Goal: Transaction & Acquisition: Purchase product/service

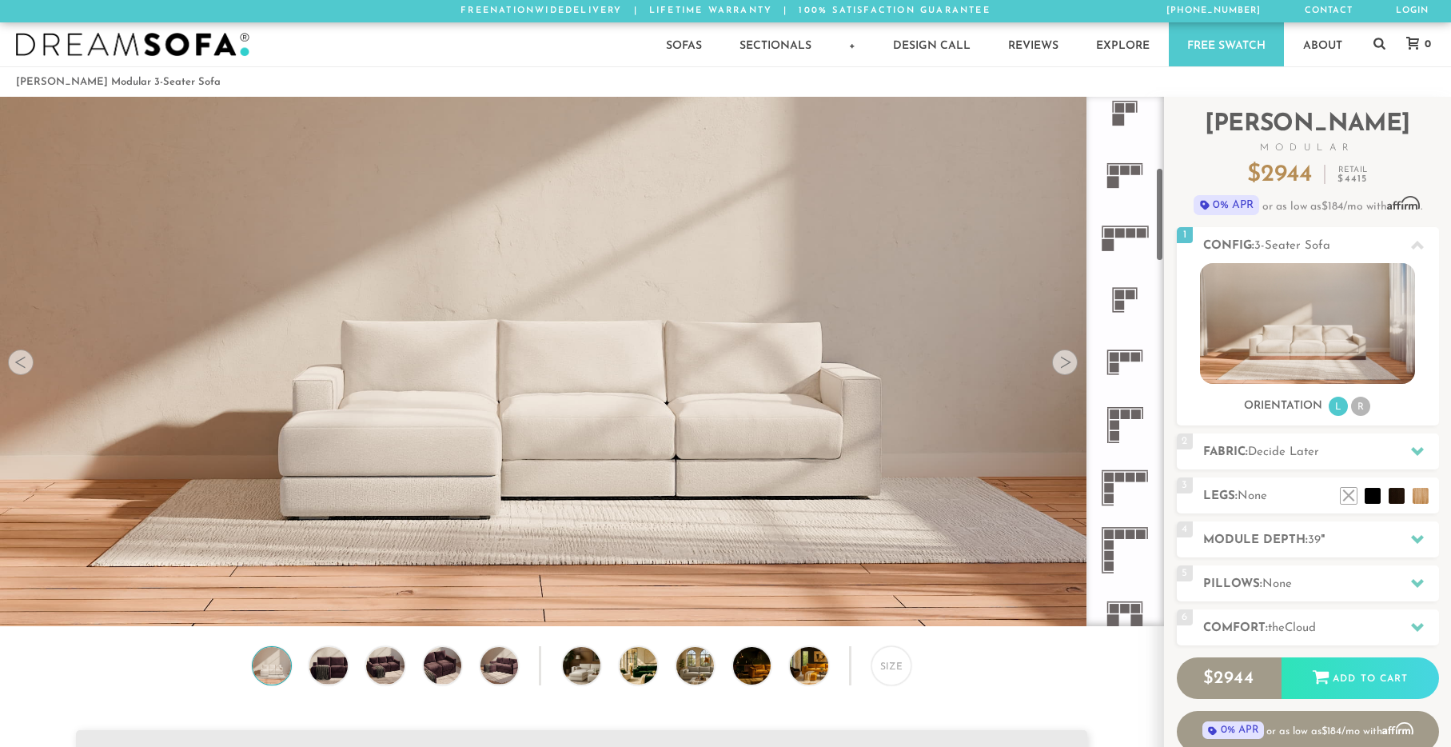
scroll to position [397, 0]
click at [1123, 359] on icon at bounding box center [1125, 356] width 62 height 62
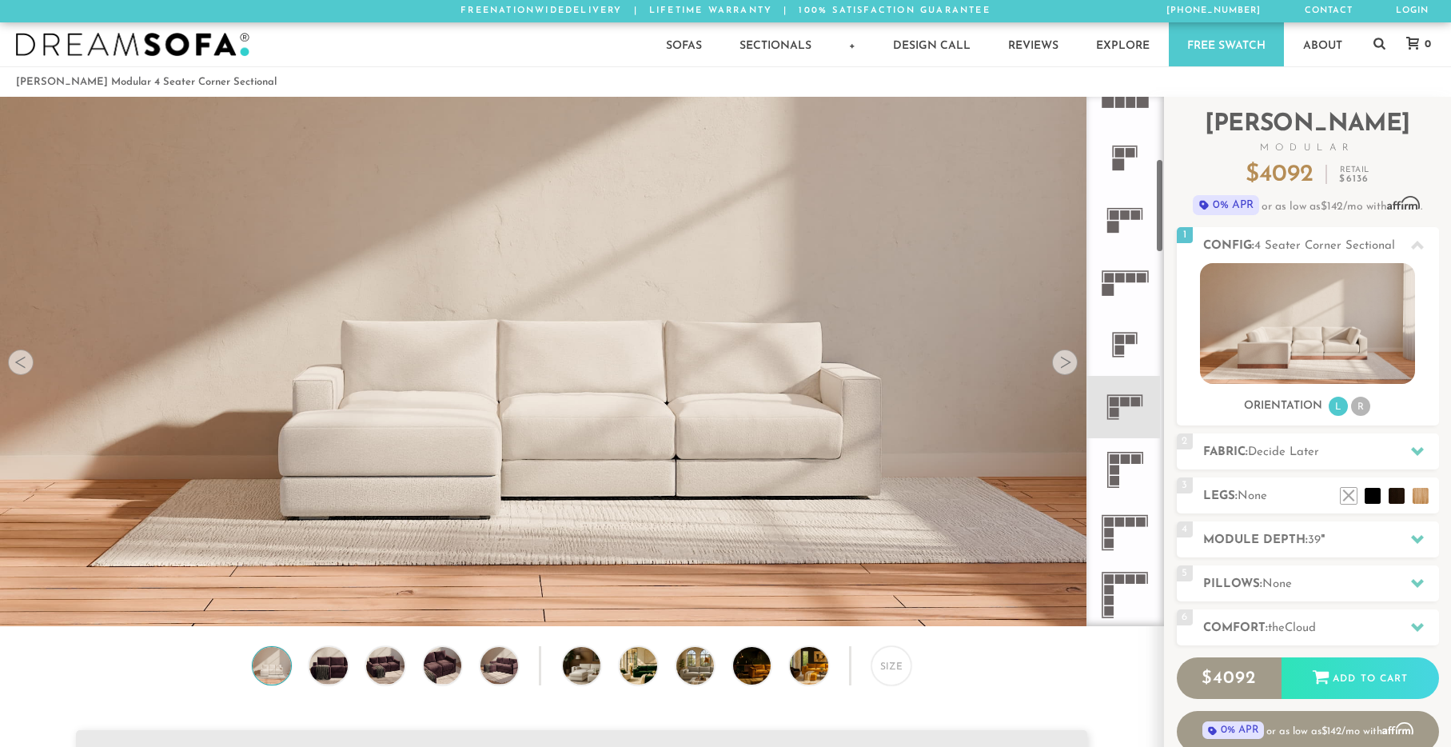
scroll to position [347, 0]
click at [1362, 461] on h2 "Fabric: Decide Later" at bounding box center [1321, 452] width 236 height 18
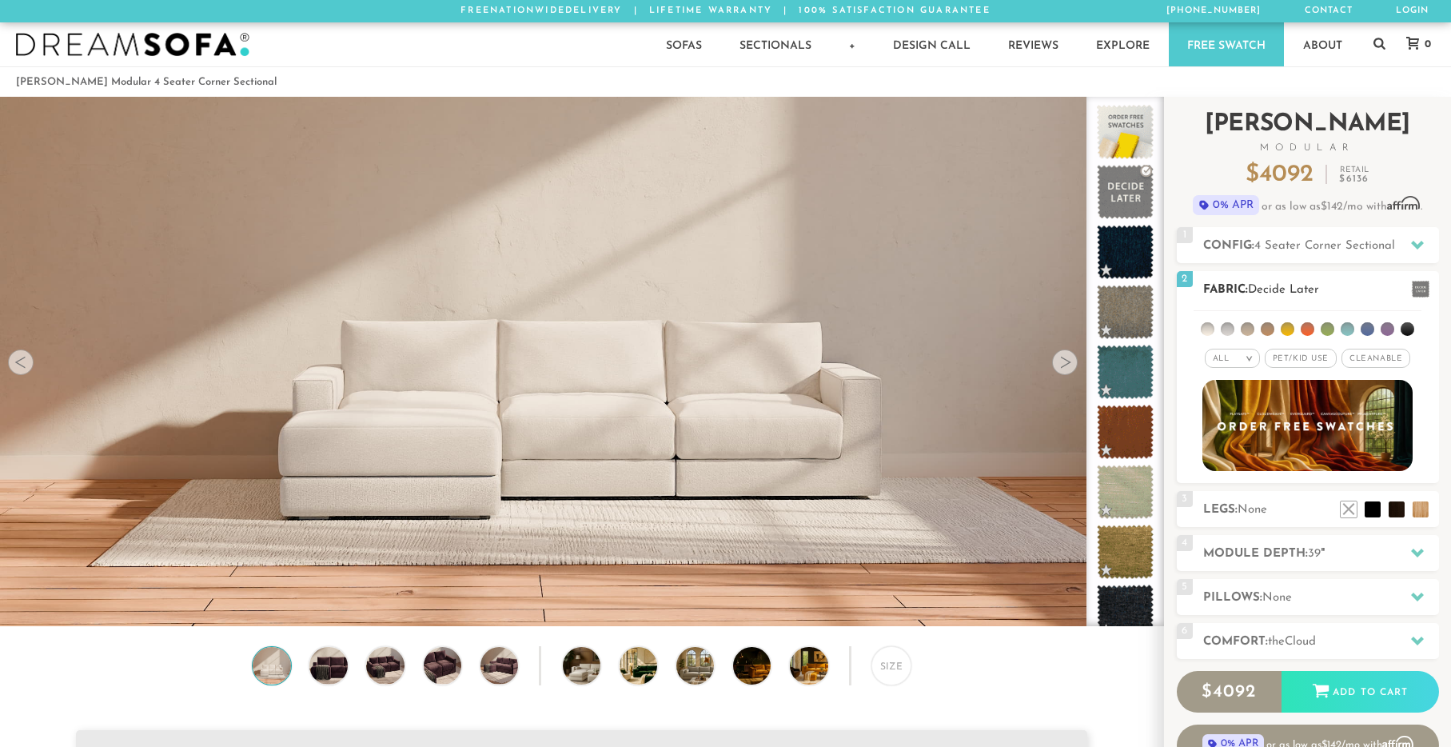
click at [1367, 336] on li at bounding box center [1368, 329] width 14 height 14
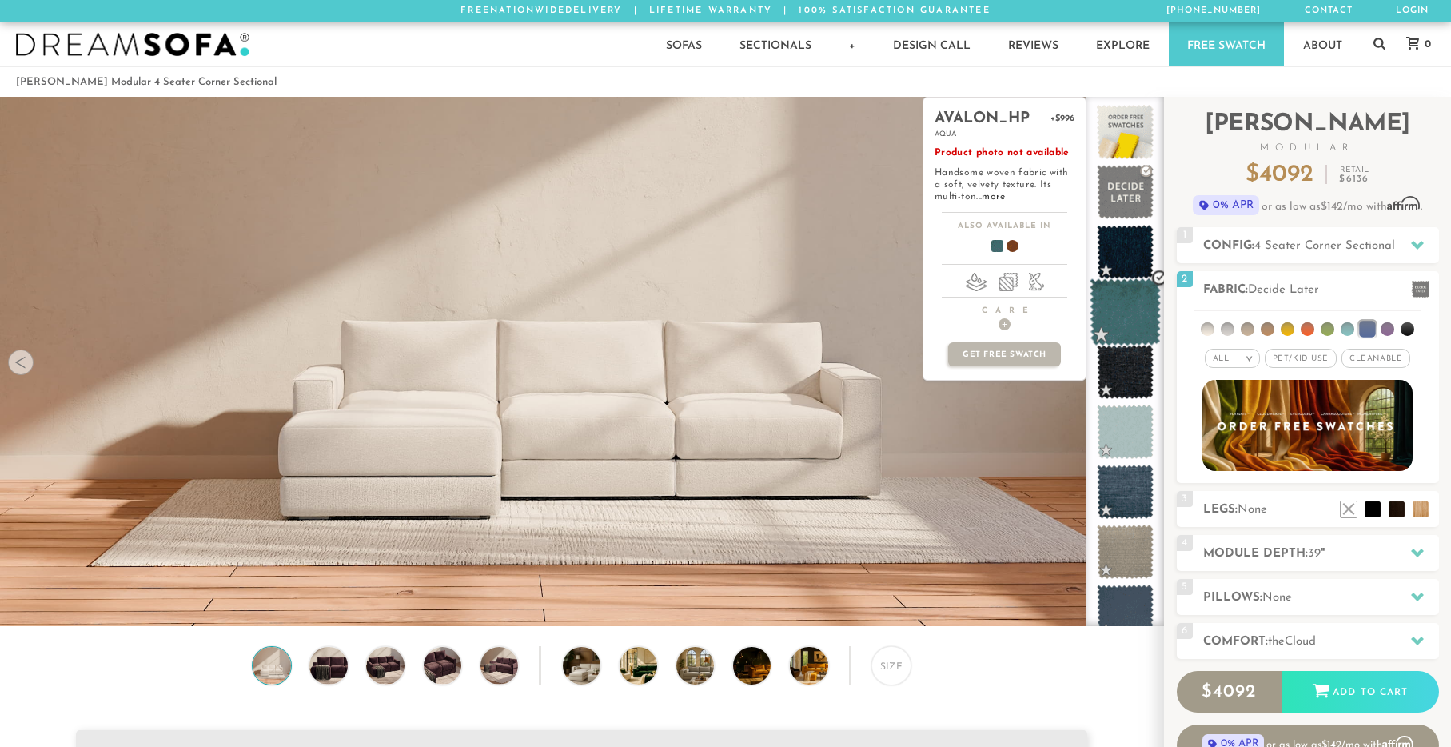
click at [1125, 317] on span at bounding box center [1125, 312] width 71 height 68
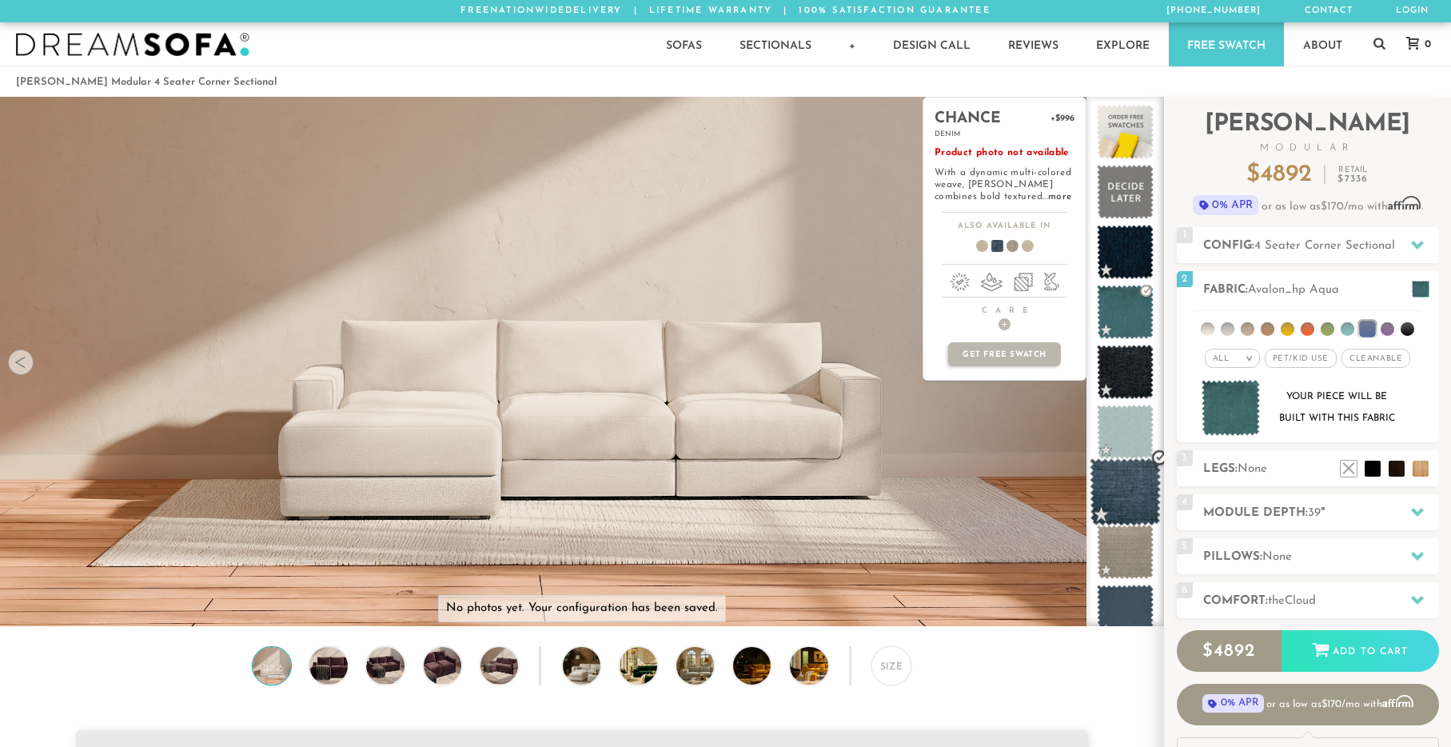
click at [1138, 509] on span at bounding box center [1125, 492] width 71 height 68
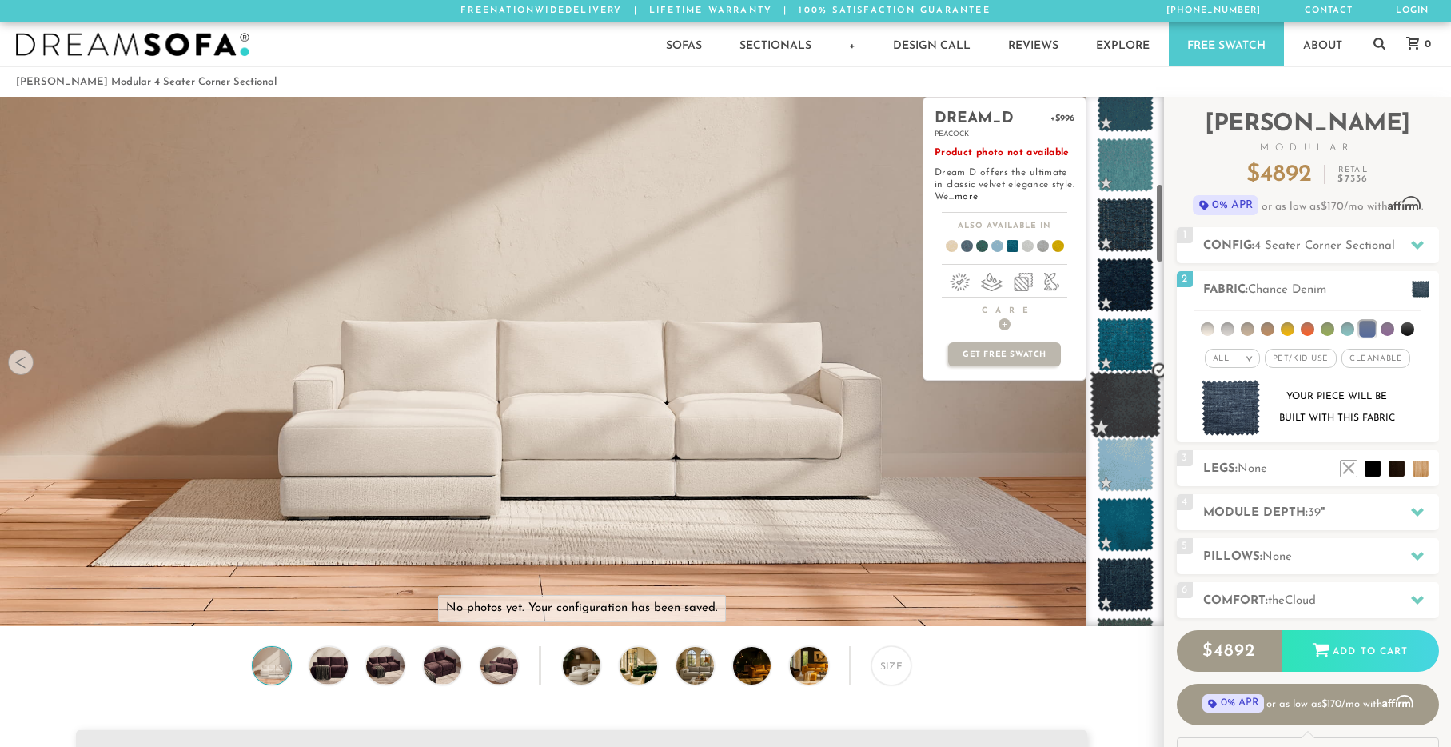
scroll to position [581, 0]
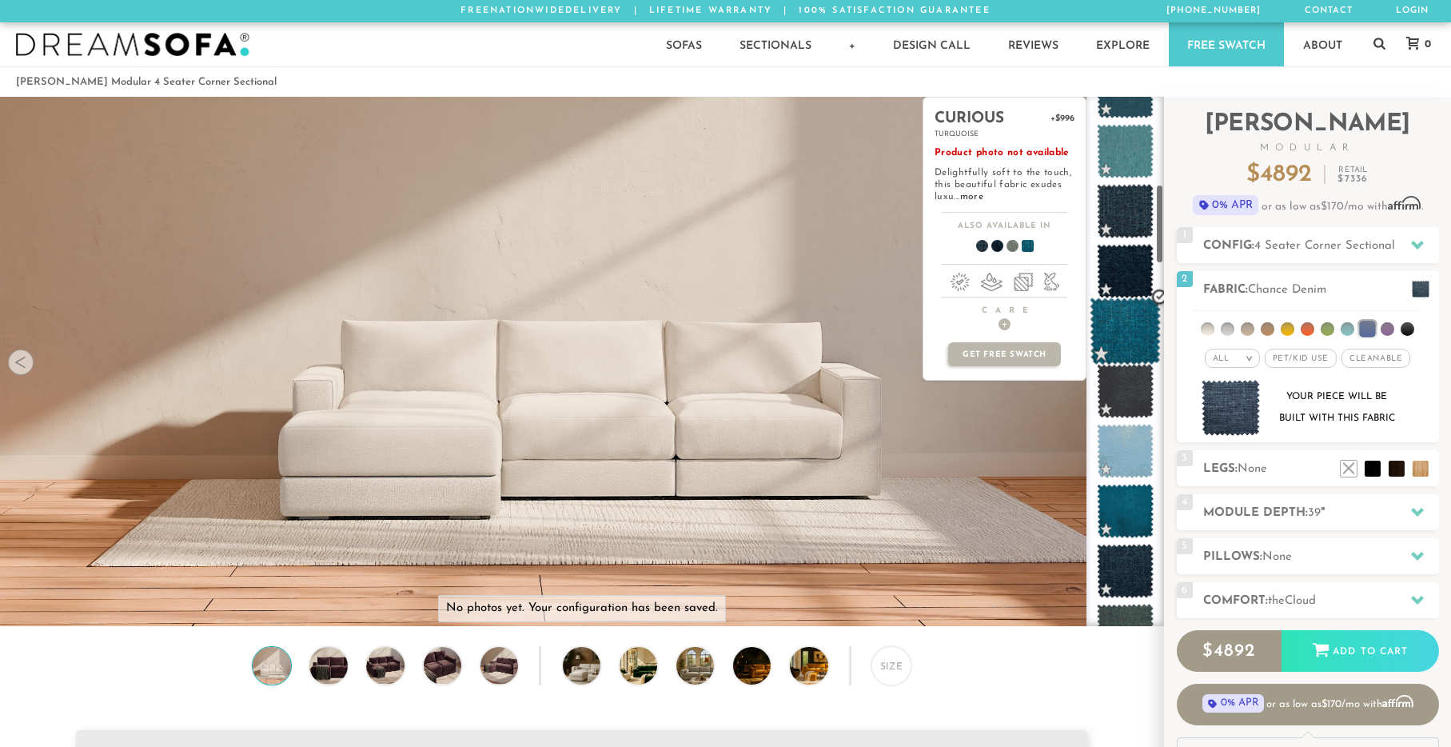
click at [1117, 349] on span at bounding box center [1125, 331] width 71 height 68
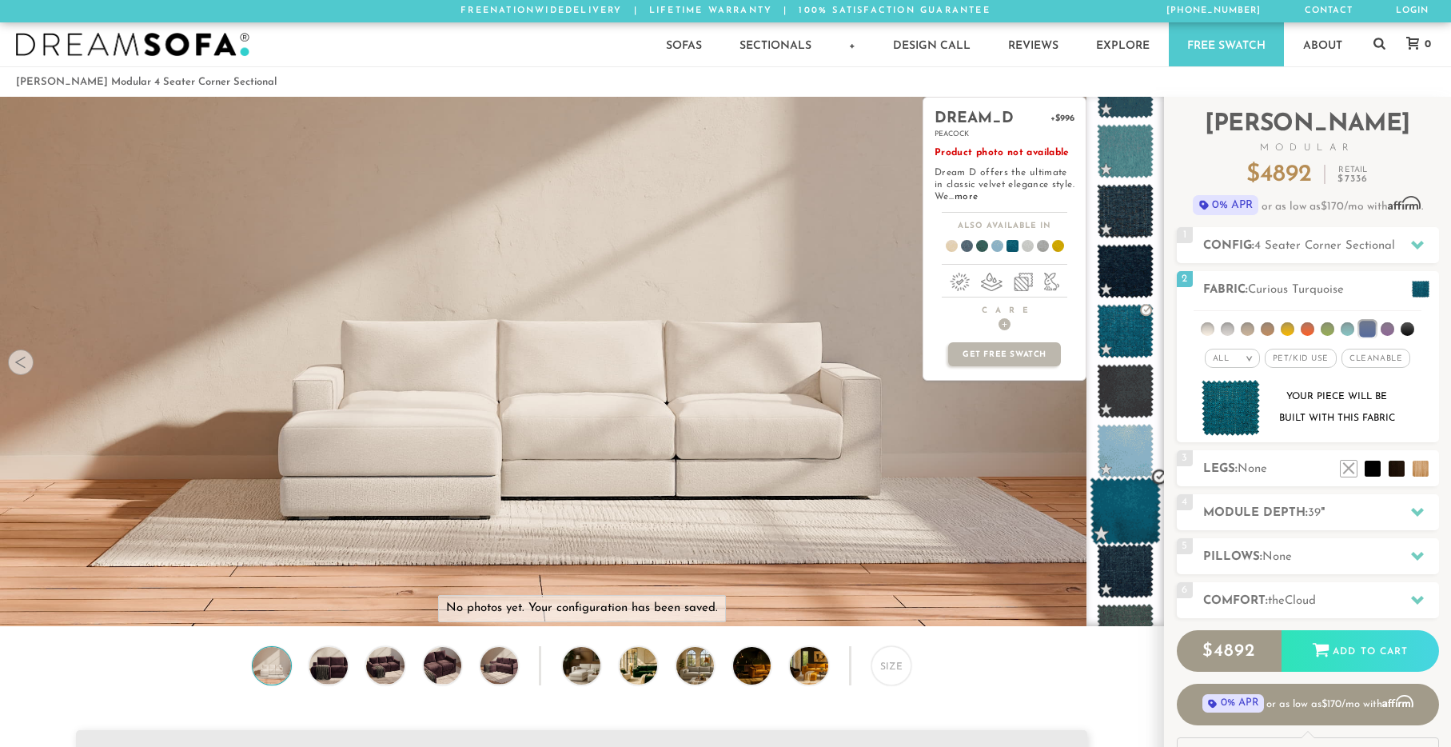
click at [1120, 498] on span at bounding box center [1125, 511] width 71 height 68
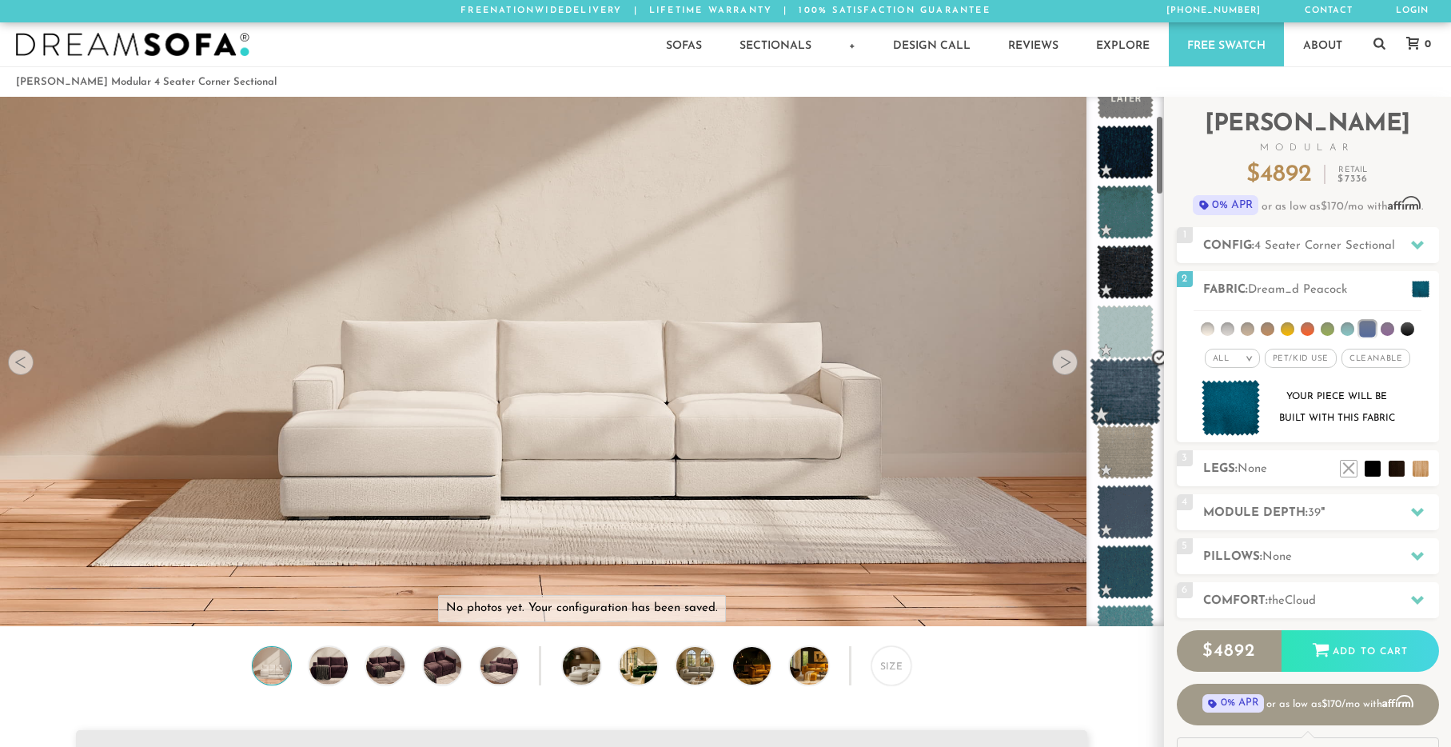
scroll to position [0, 0]
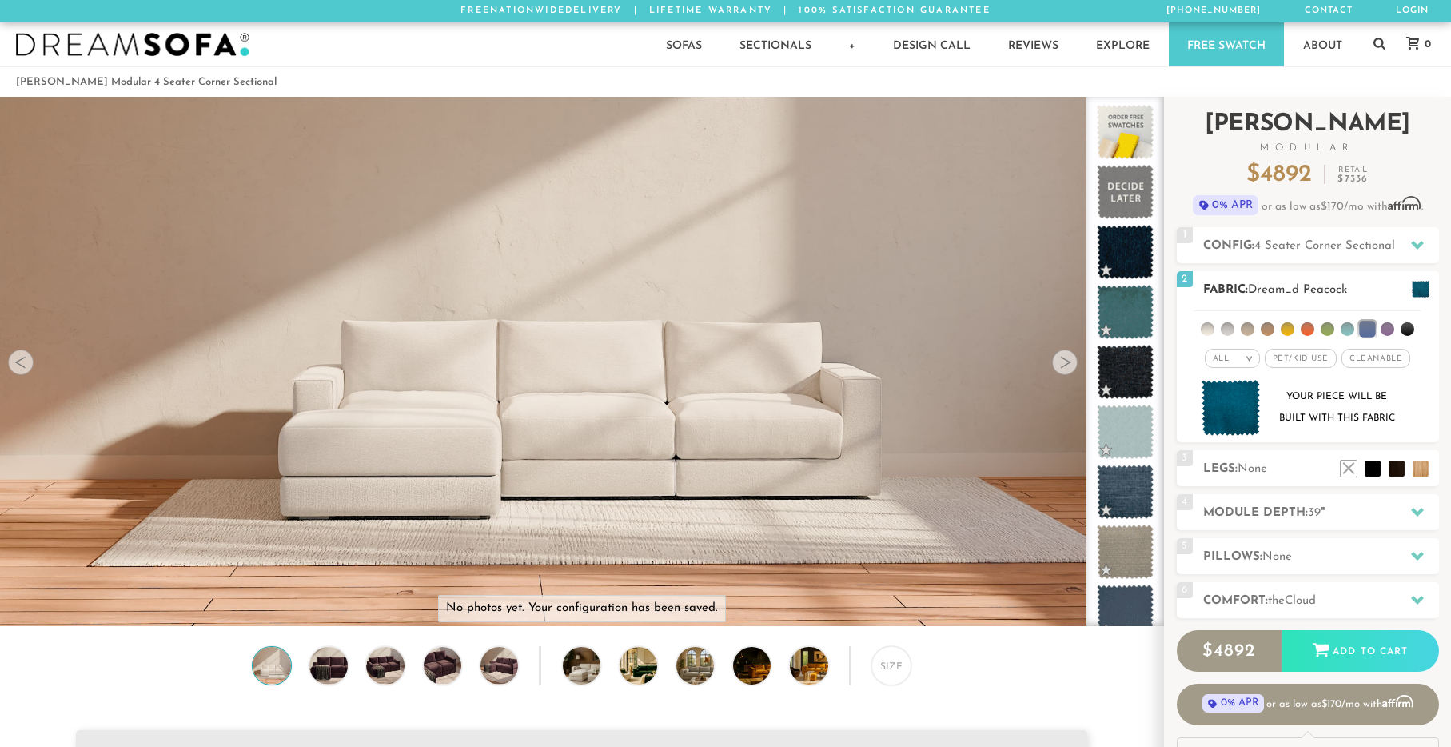
click at [1324, 368] on span "Pet/Kid Use x" at bounding box center [1301, 358] width 72 height 19
click at [1427, 477] on li at bounding box center [1397, 445] width 64 height 64
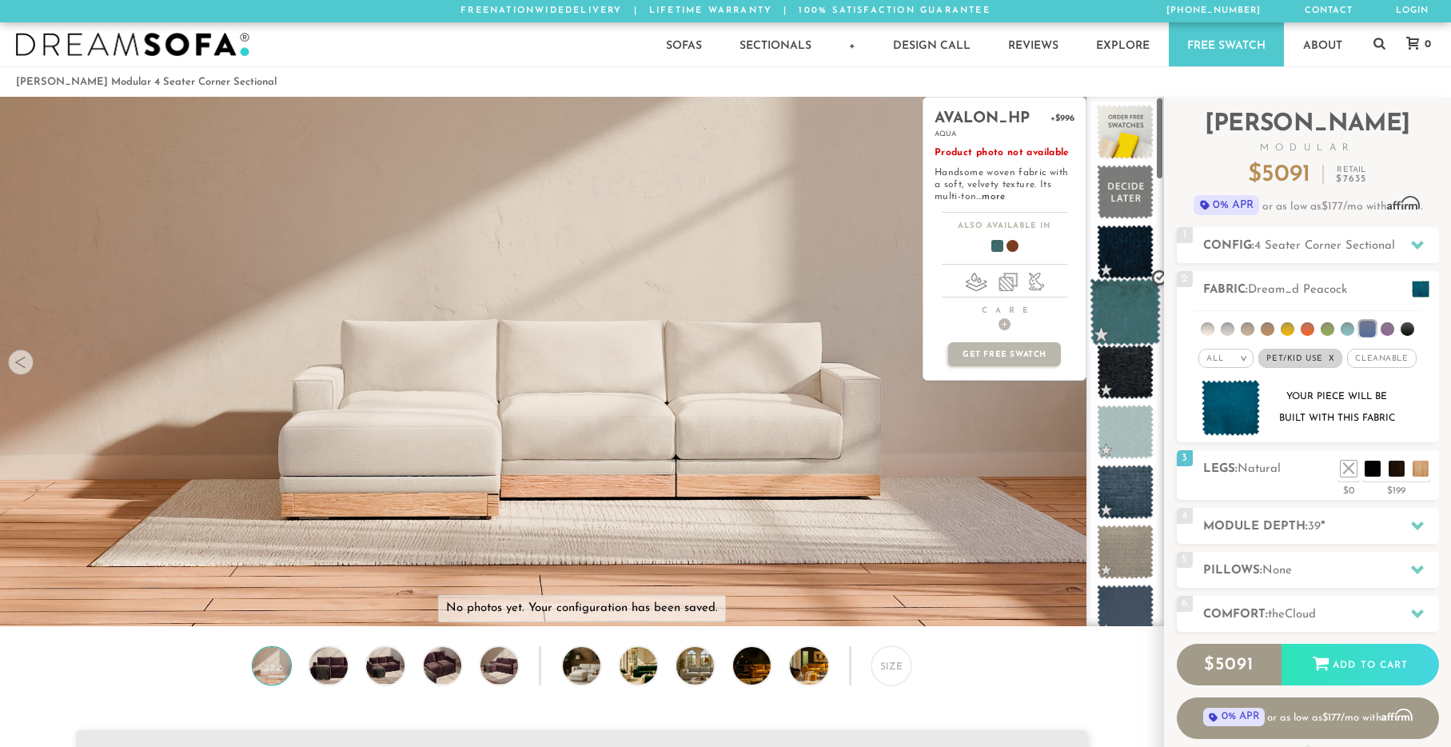
click at [1127, 325] on span at bounding box center [1125, 312] width 71 height 68
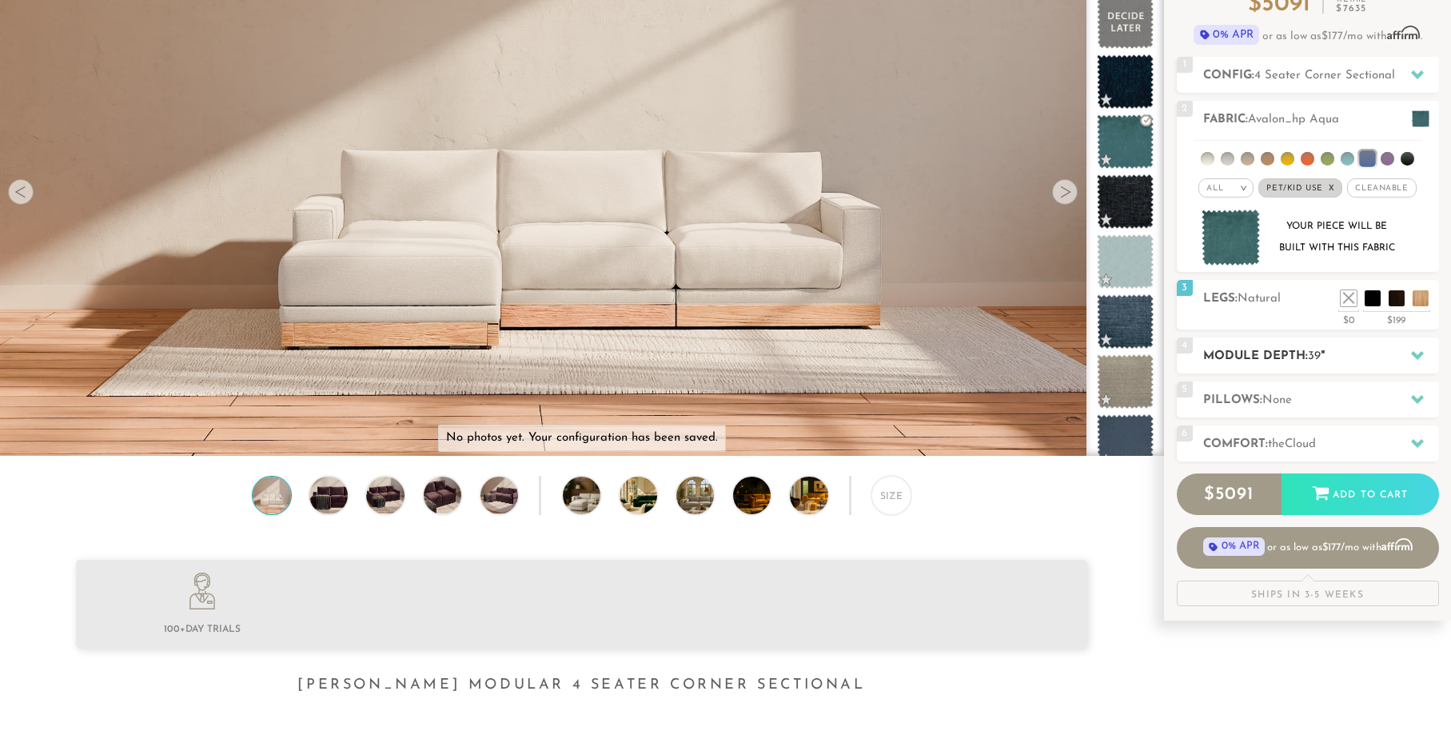
scroll to position [173, 0]
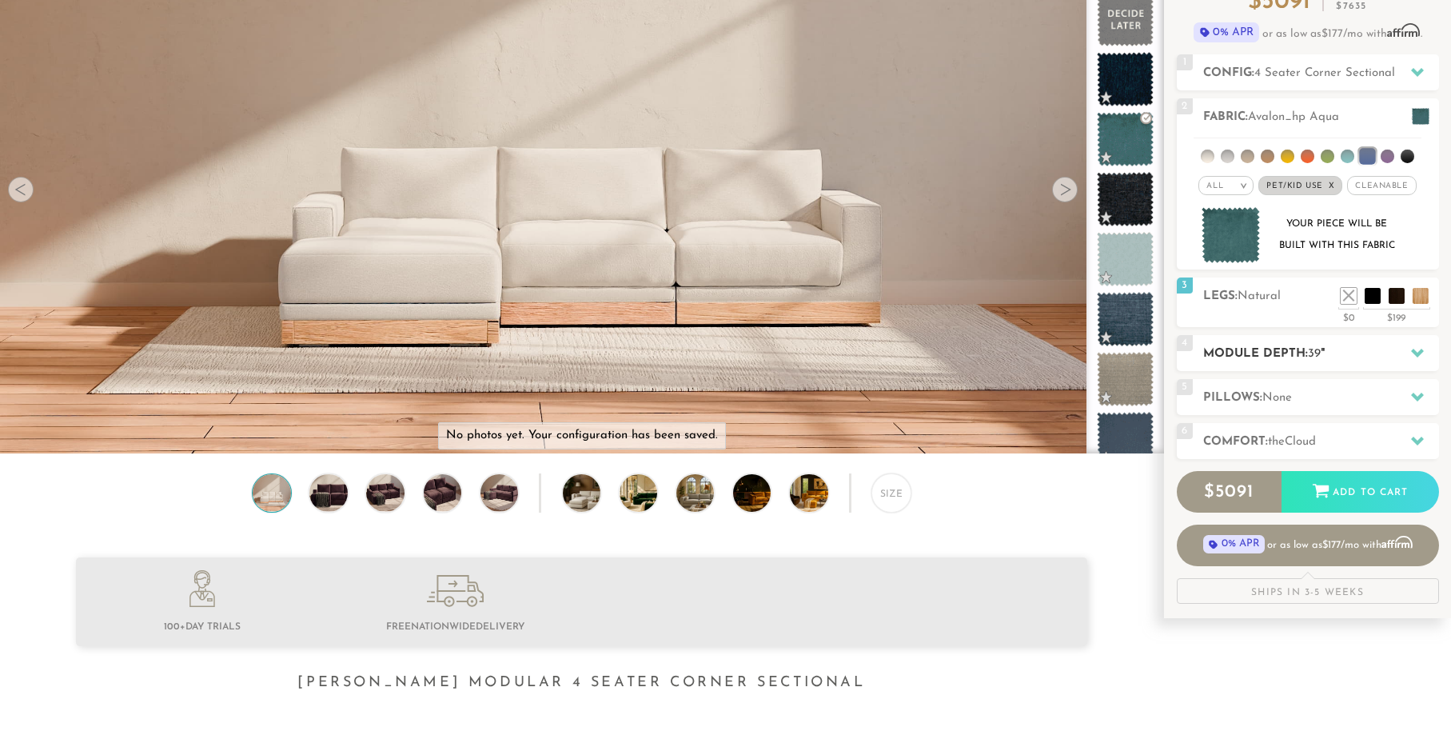
click at [1305, 363] on h2 "Module Depth: 39 "" at bounding box center [1321, 354] width 236 height 18
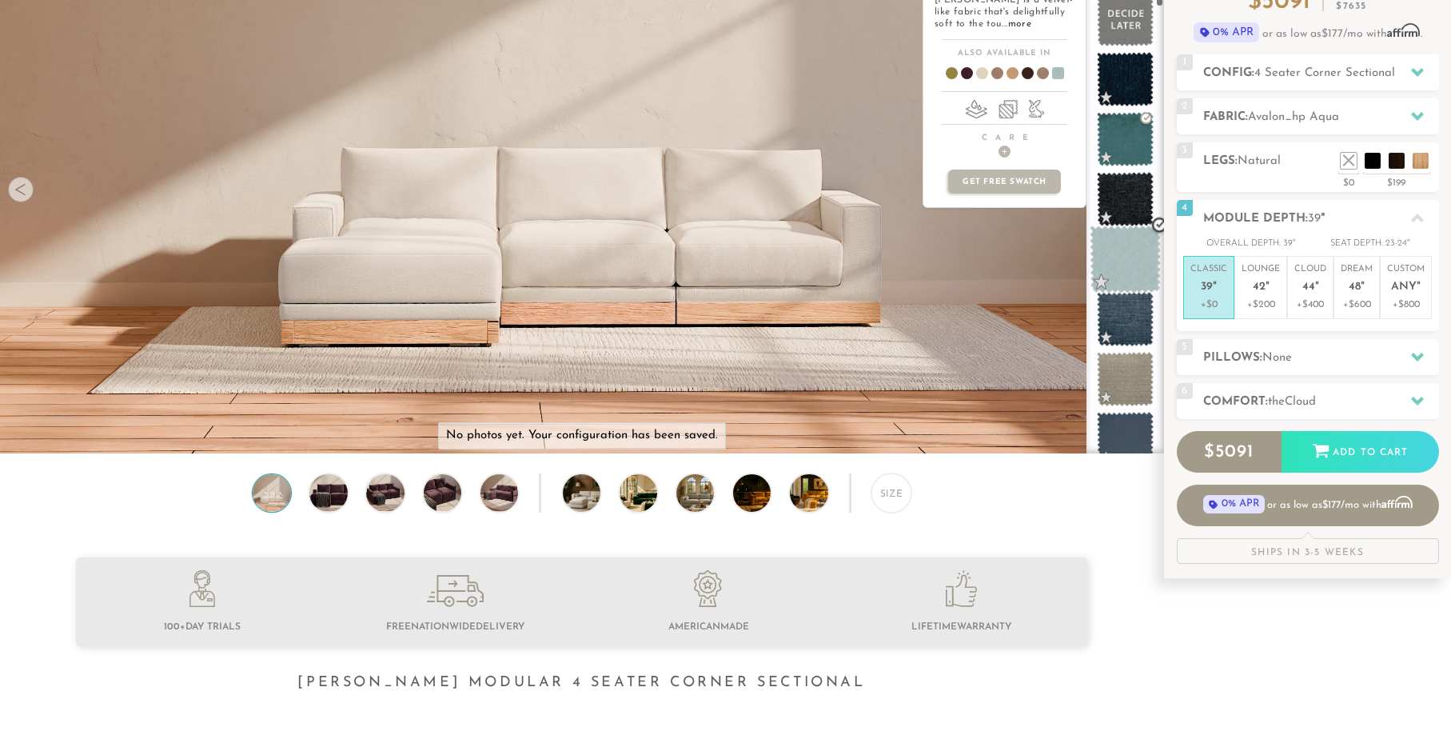
click at [1132, 261] on span at bounding box center [1125, 260] width 71 height 68
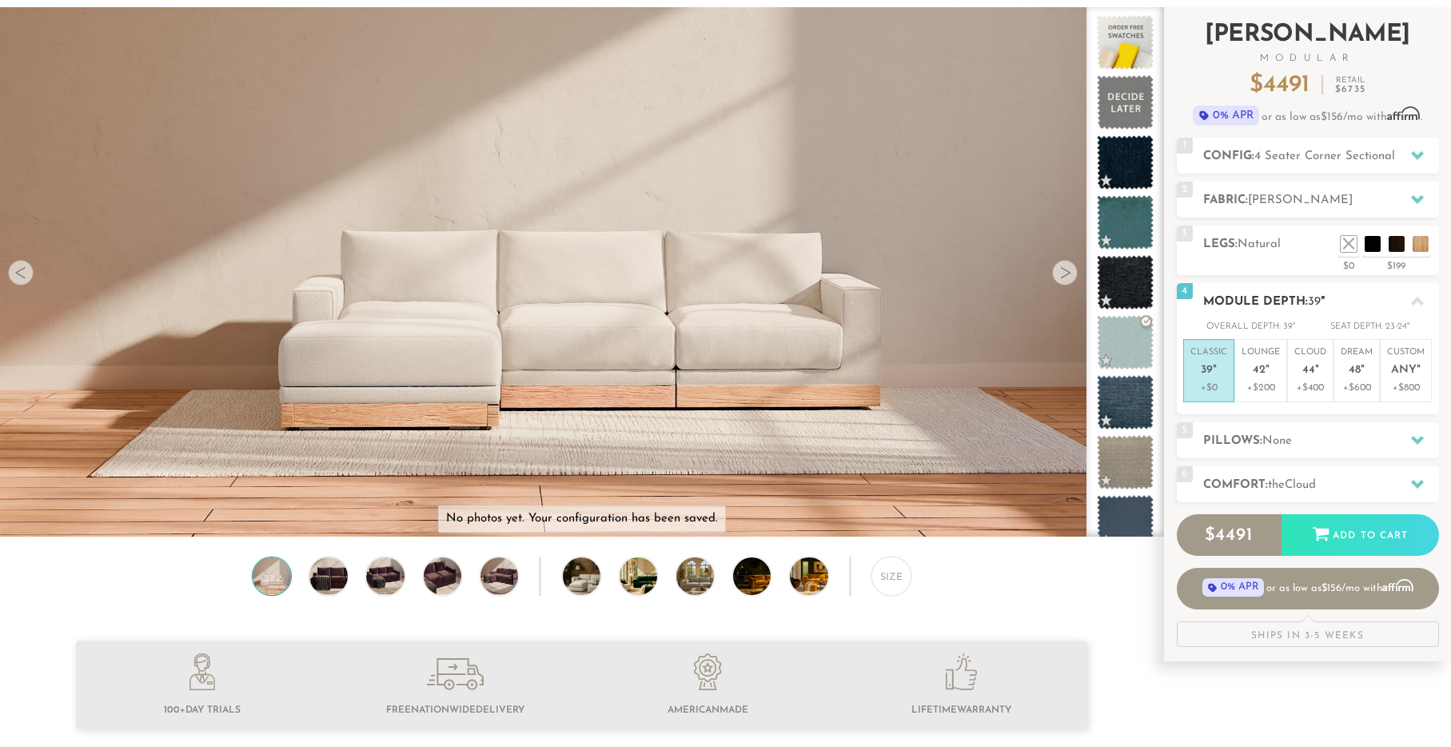
scroll to position [0, 0]
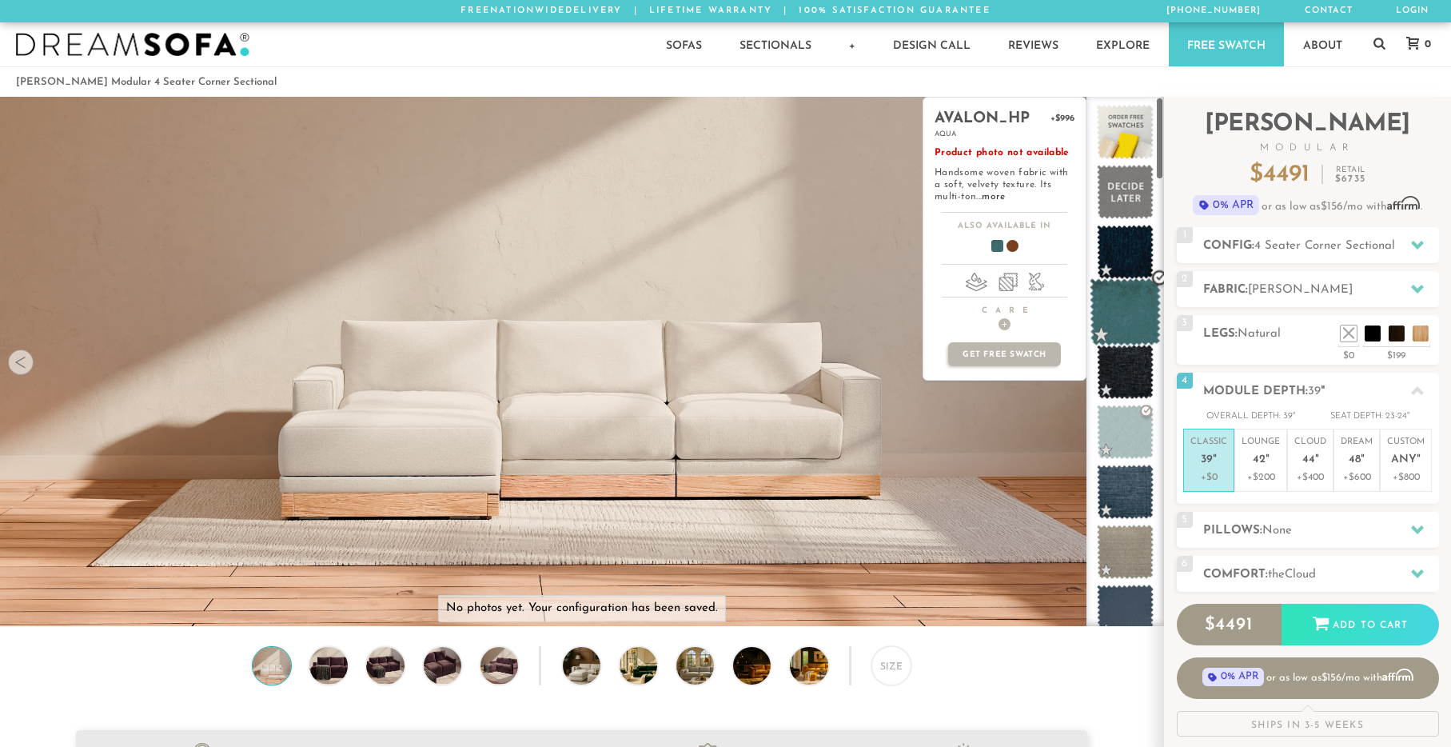
click at [1120, 314] on span at bounding box center [1125, 312] width 71 height 68
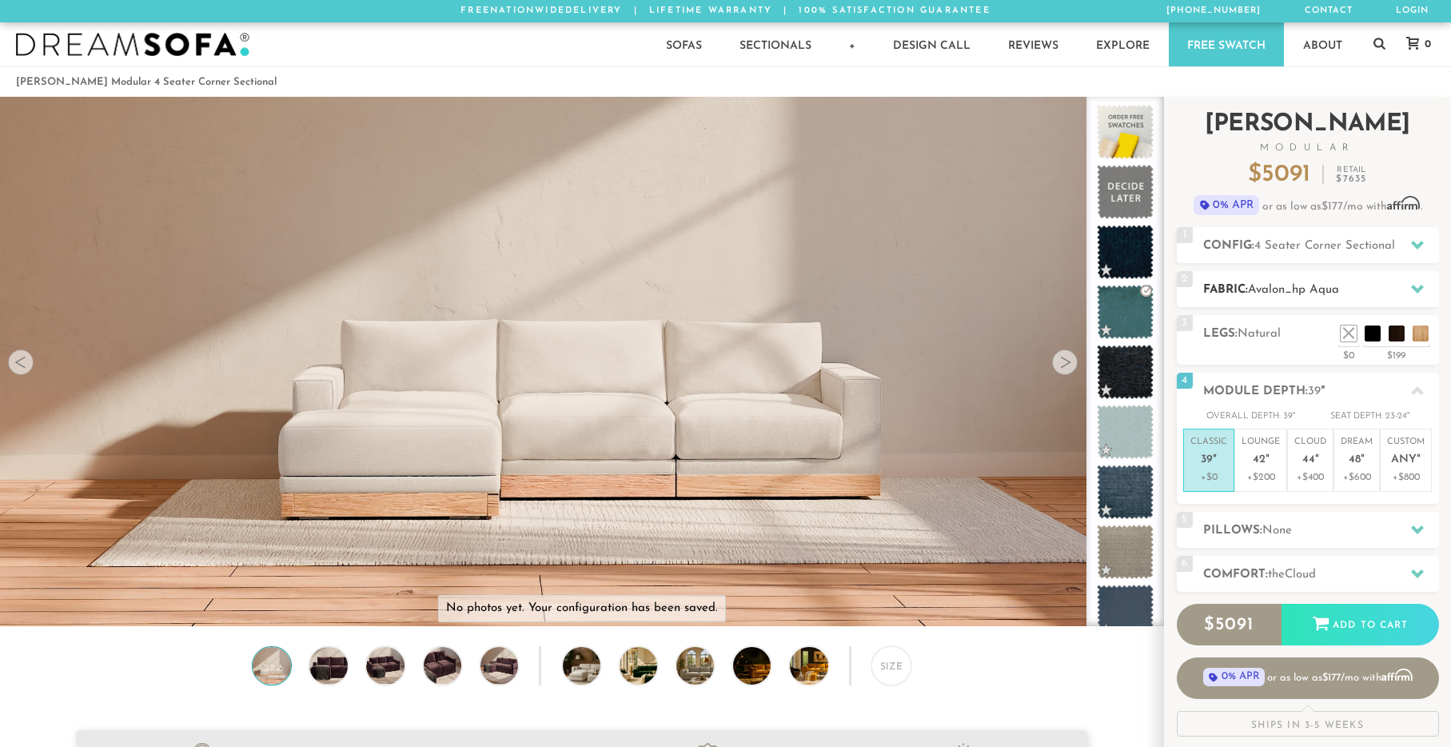
click at [1353, 298] on h2 "Fabric: Avalon_hp Aqua" at bounding box center [1321, 290] width 236 height 18
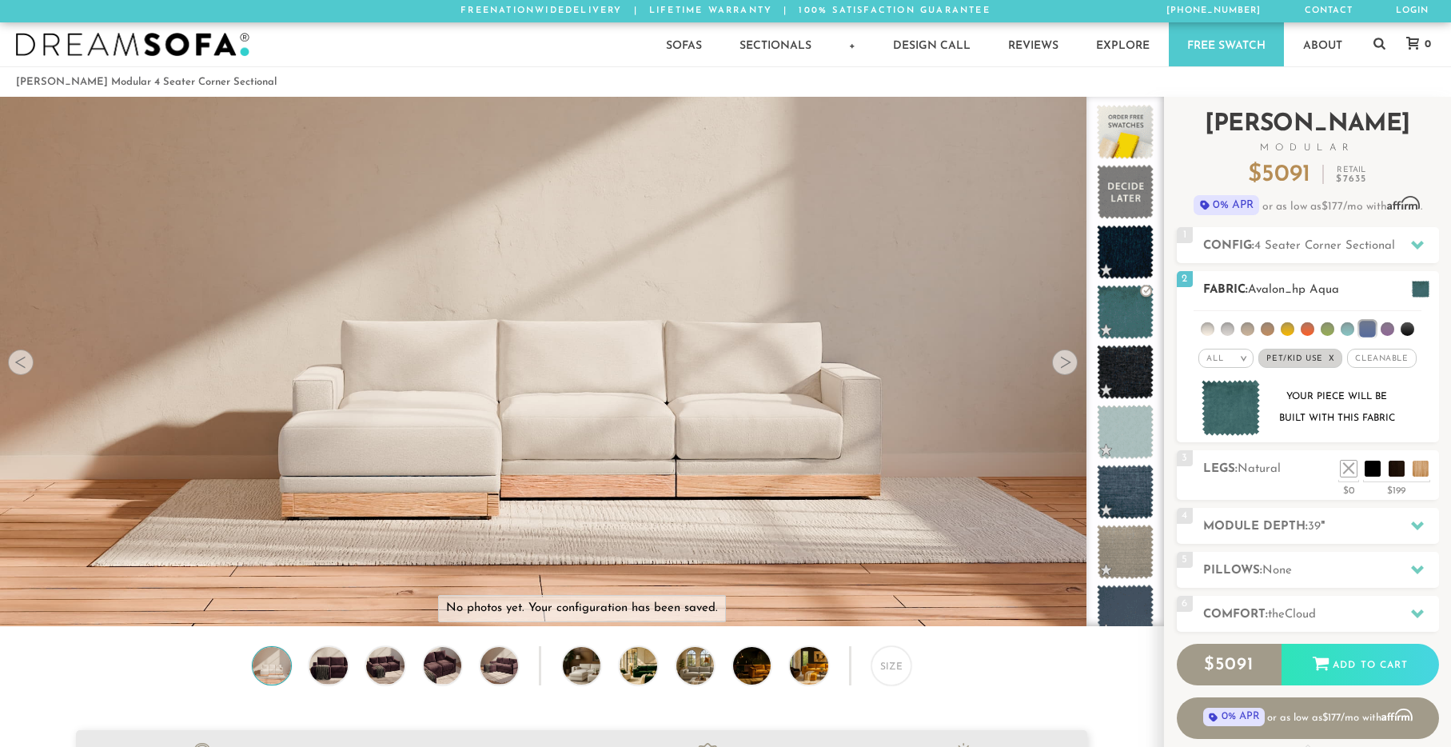
click at [1353, 336] on li at bounding box center [1348, 329] width 14 height 14
click at [1342, 337] on li at bounding box center [1347, 329] width 16 height 16
click at [1350, 336] on li at bounding box center [1348, 329] width 14 height 14
click at [1372, 337] on li at bounding box center [1367, 329] width 16 height 16
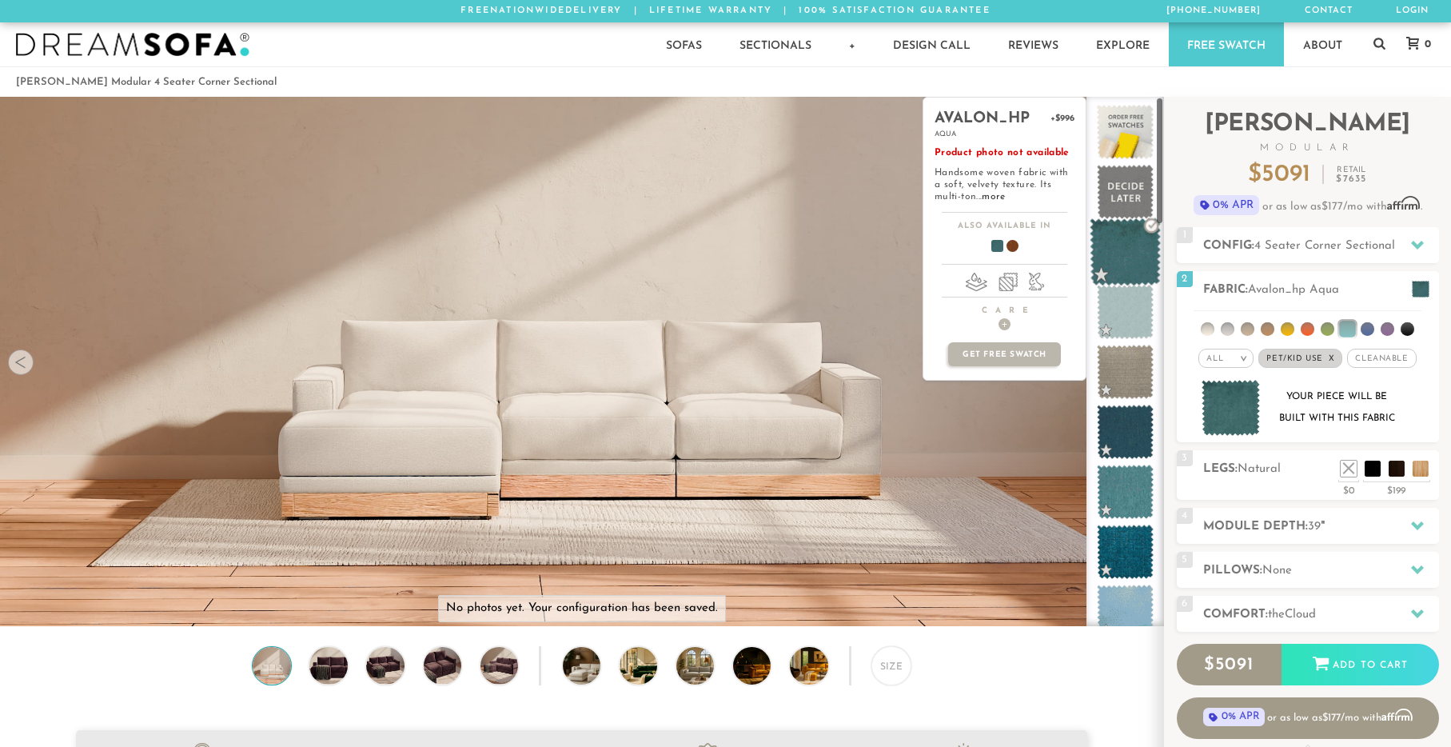
click at [1131, 253] on span at bounding box center [1125, 252] width 71 height 68
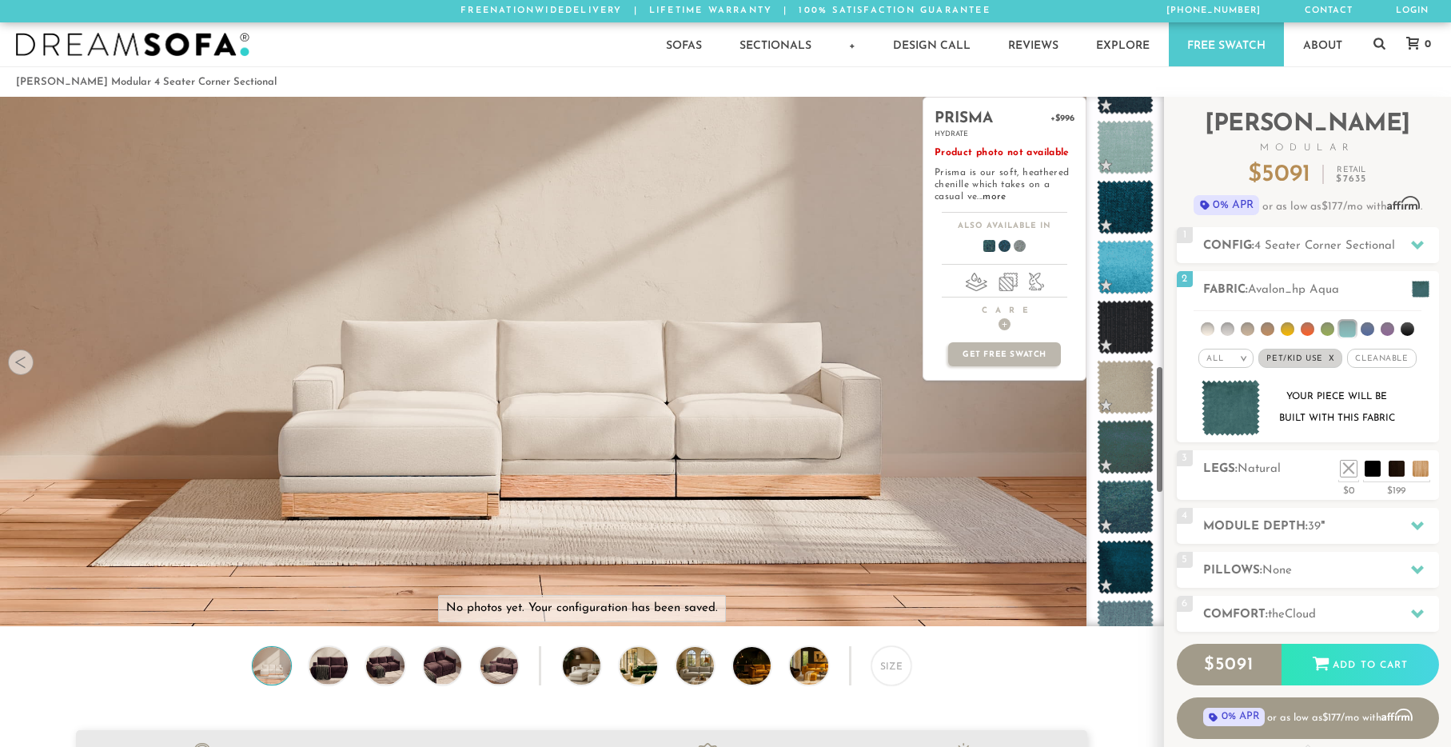
scroll to position [1126, 0]
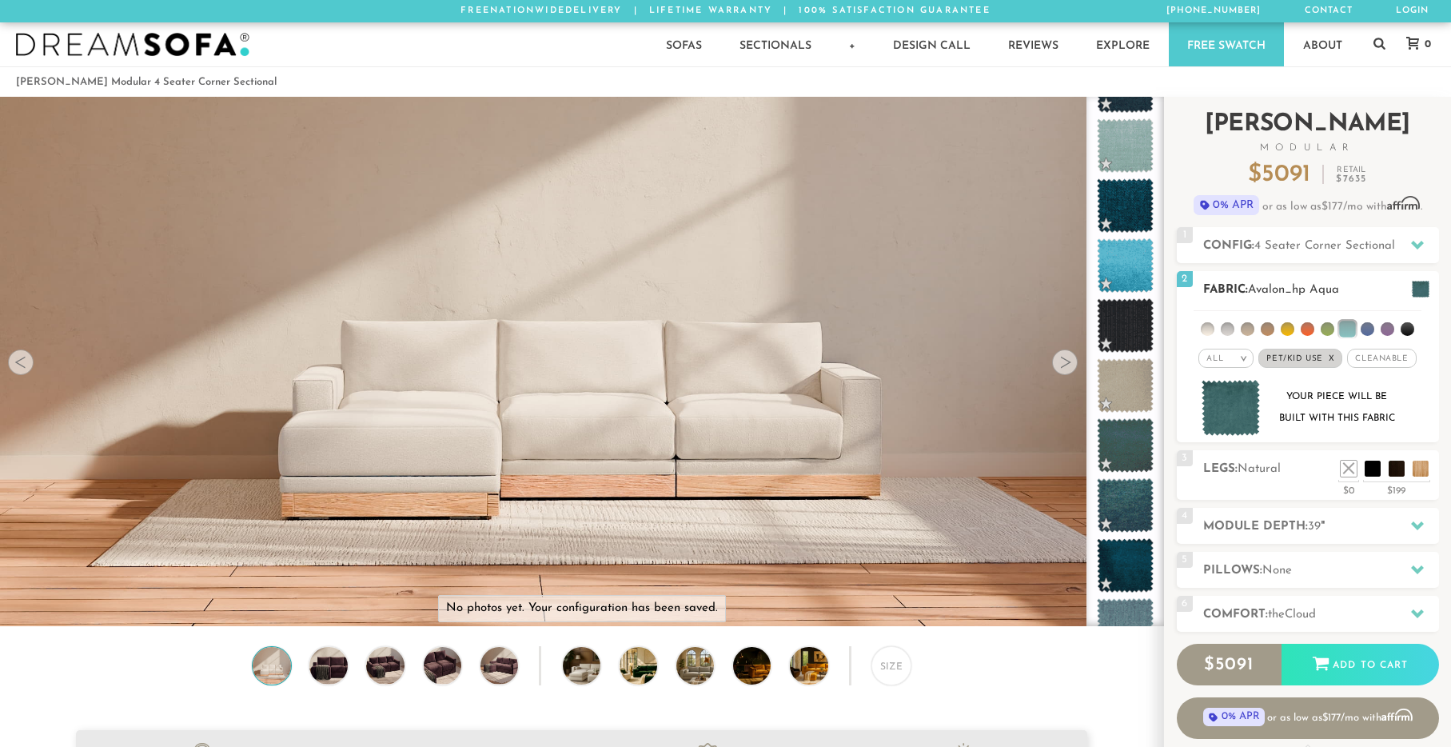
click at [1335, 368] on span "Pet/Kid Use x" at bounding box center [1301, 358] width 84 height 19
click at [1347, 368] on span "Cleanable x" at bounding box center [1376, 358] width 69 height 19
click at [1306, 368] on span "Pet/Kid Use x" at bounding box center [1295, 358] width 72 height 19
click at [1207, 336] on li at bounding box center [1208, 329] width 14 height 14
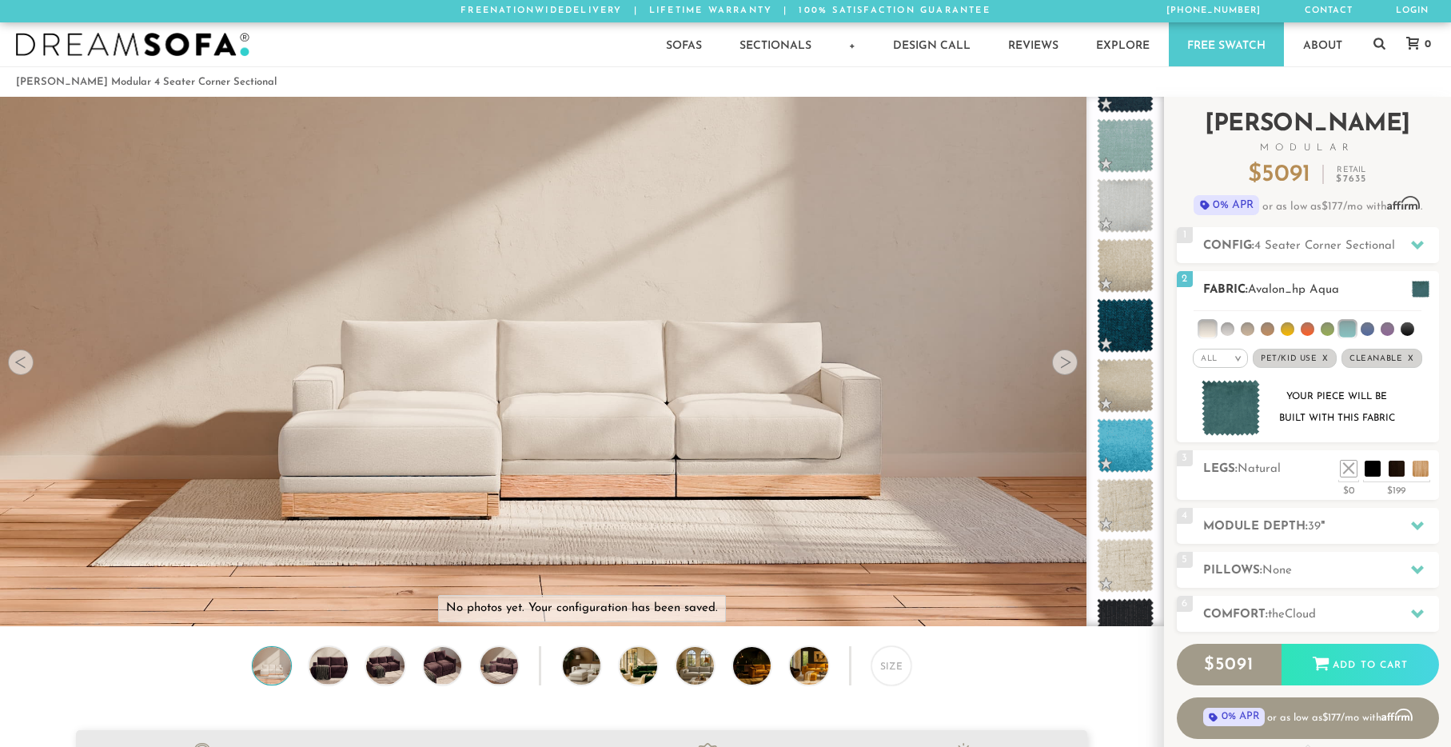
click at [1244, 336] on li at bounding box center [1248, 329] width 14 height 14
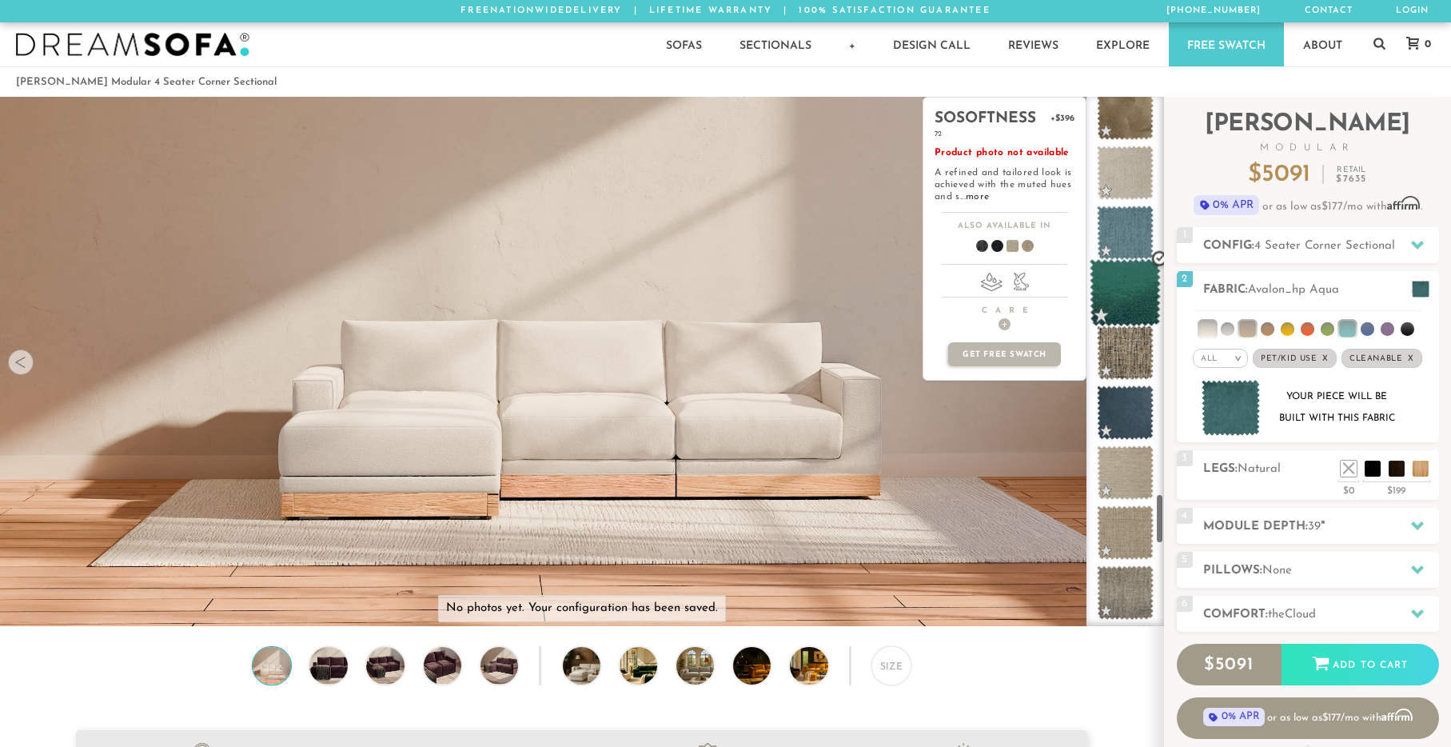
scroll to position [4157, 0]
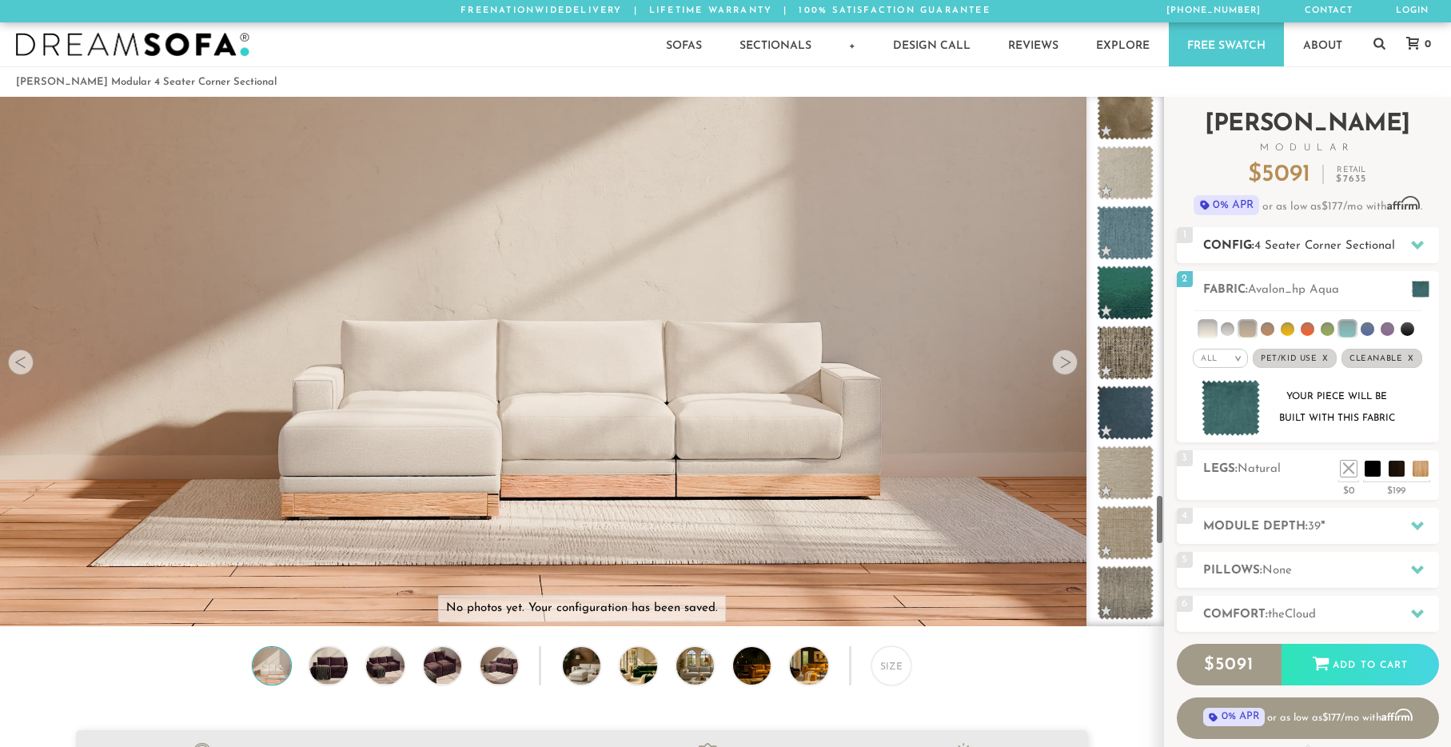
click at [1301, 242] on h2 "Config: 4 Seater Corner Sectional" at bounding box center [1321, 246] width 236 height 18
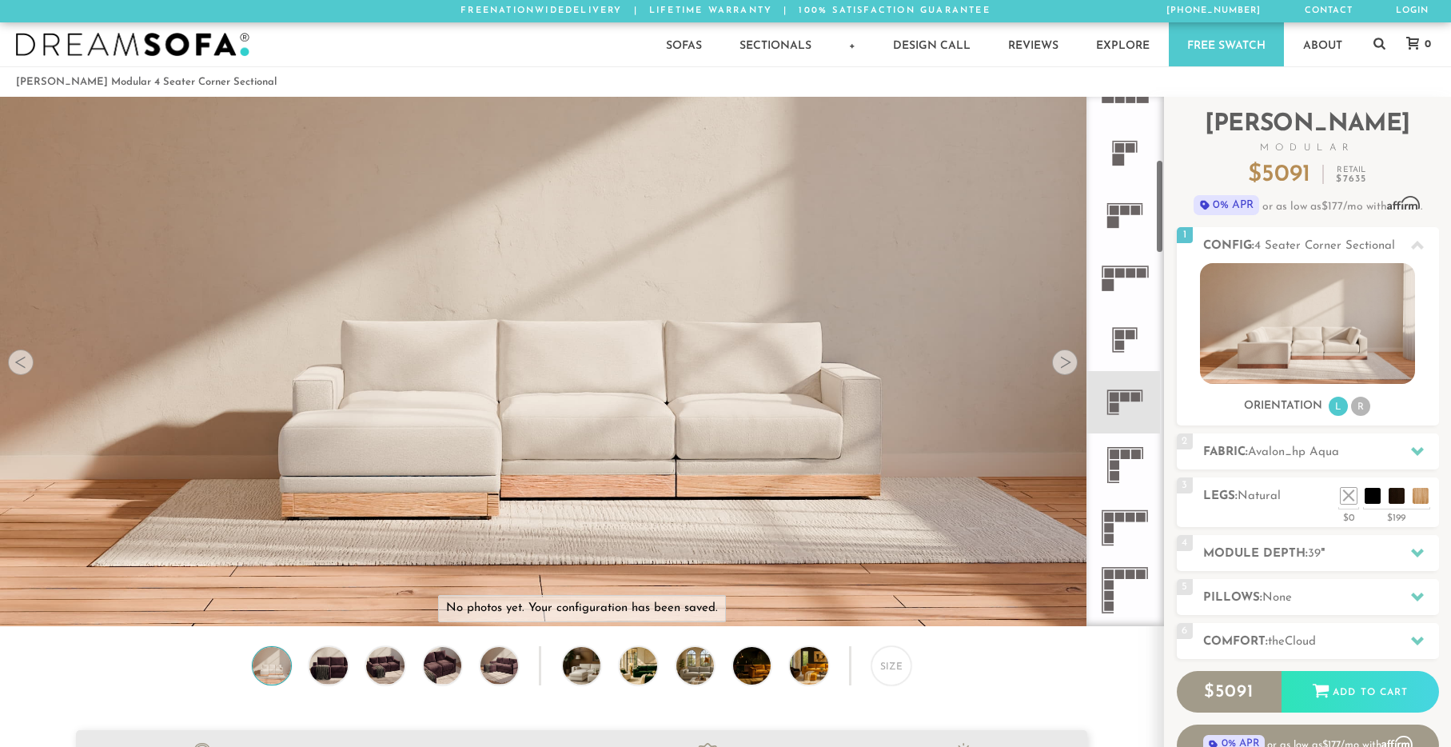
scroll to position [357, 0]
click at [1129, 270] on rect at bounding box center [1131, 268] width 10 height 10
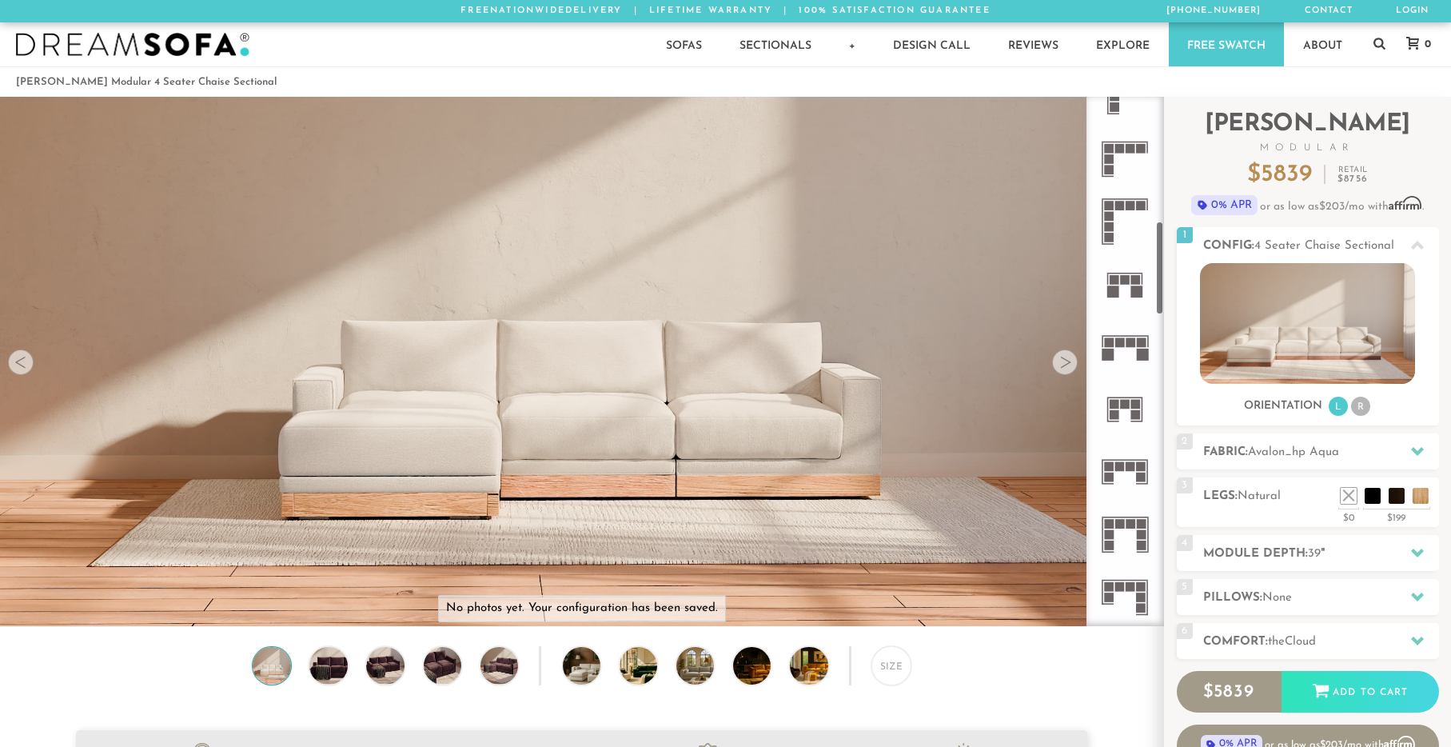
scroll to position [723, 0]
click at [1134, 345] on icon at bounding box center [1125, 344] width 62 height 62
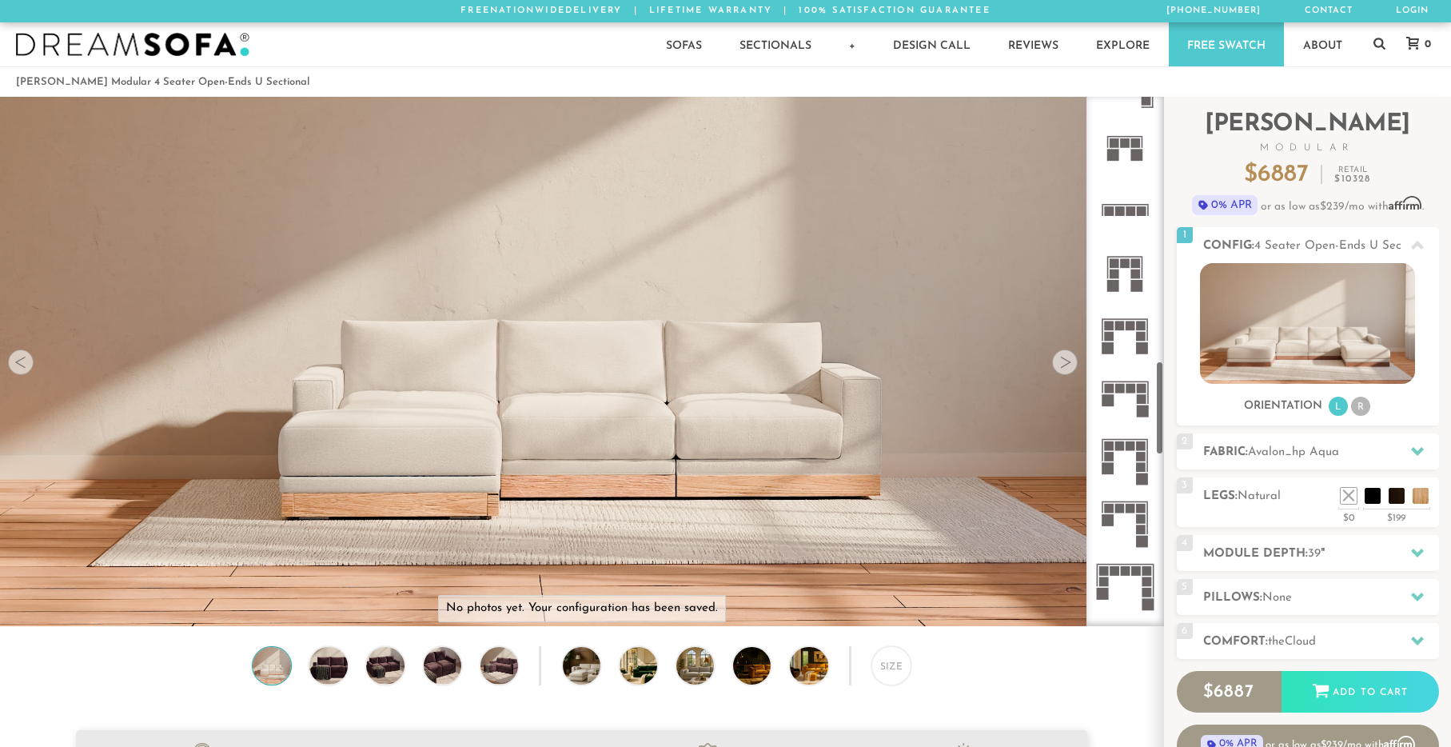
scroll to position [1484, 0]
click at [1124, 396] on icon at bounding box center [1125, 396] width 62 height 62
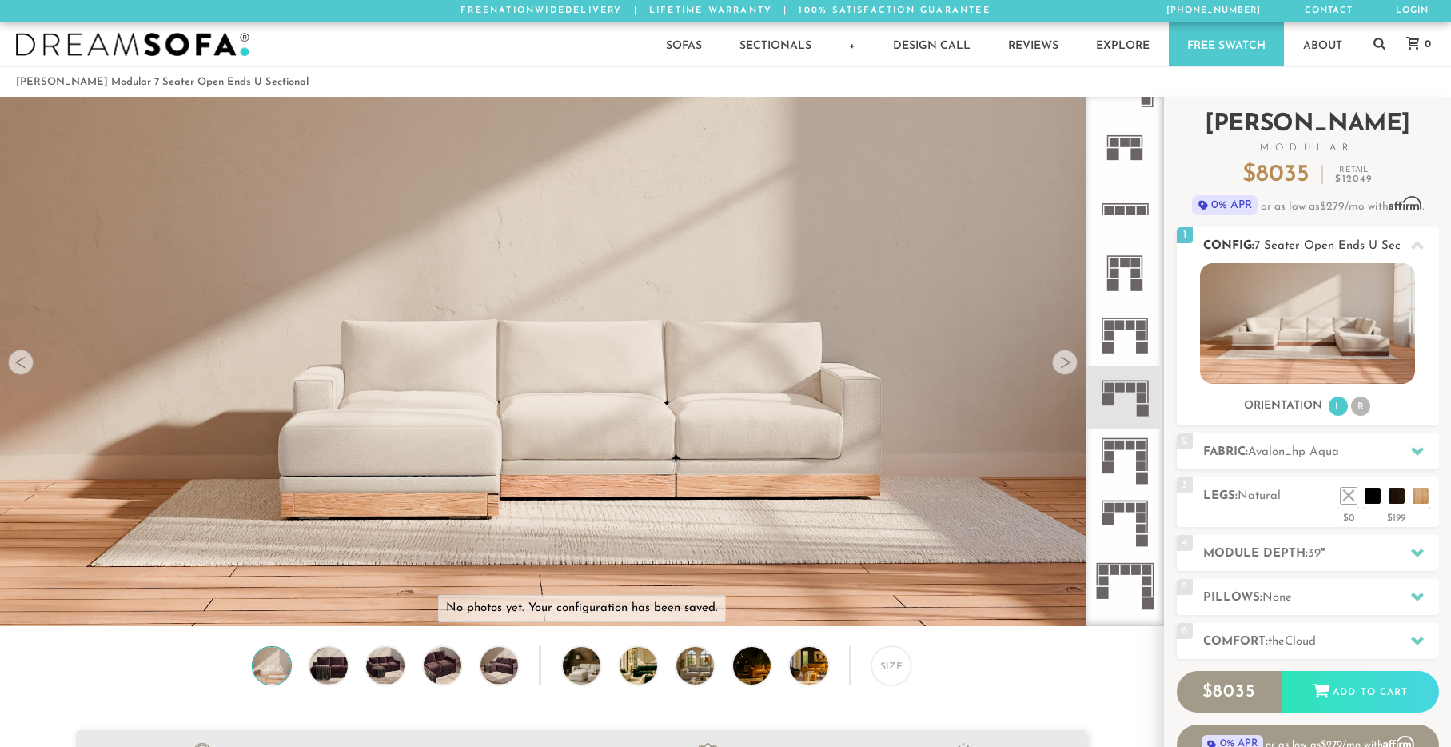
click at [1359, 416] on li "R" at bounding box center [1360, 406] width 19 height 19
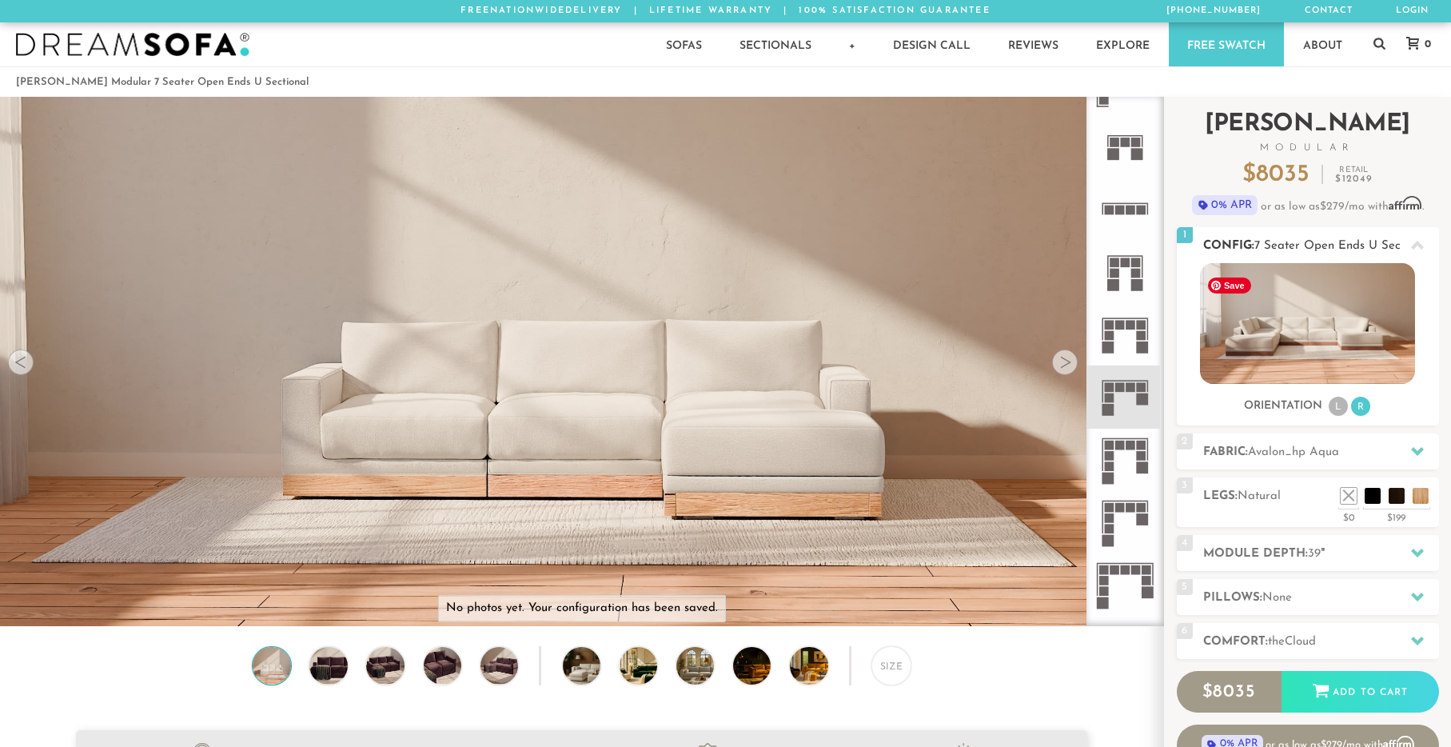
click at [1339, 363] on img at bounding box center [1307, 323] width 215 height 121
click at [1345, 409] on li "L" at bounding box center [1338, 406] width 19 height 19
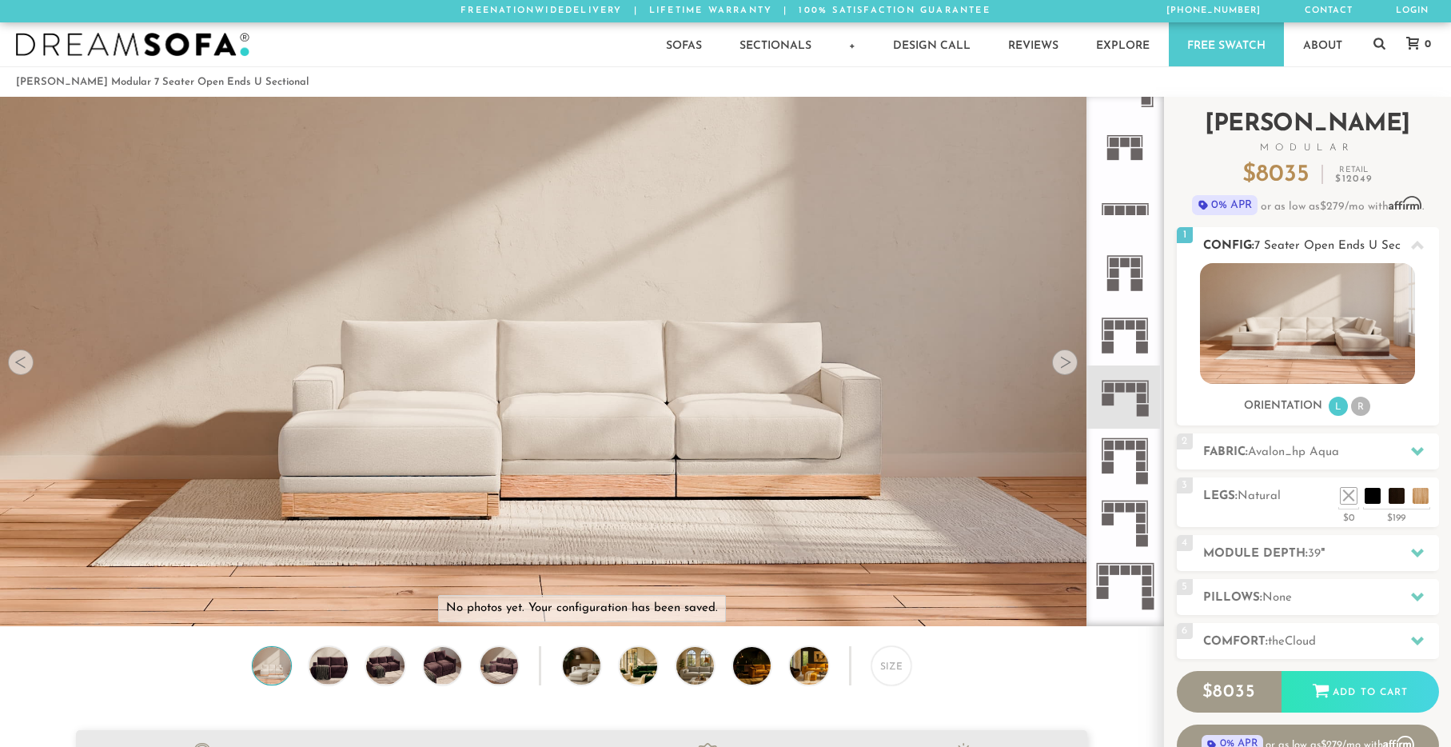
click at [1357, 407] on li "R" at bounding box center [1360, 406] width 19 height 19
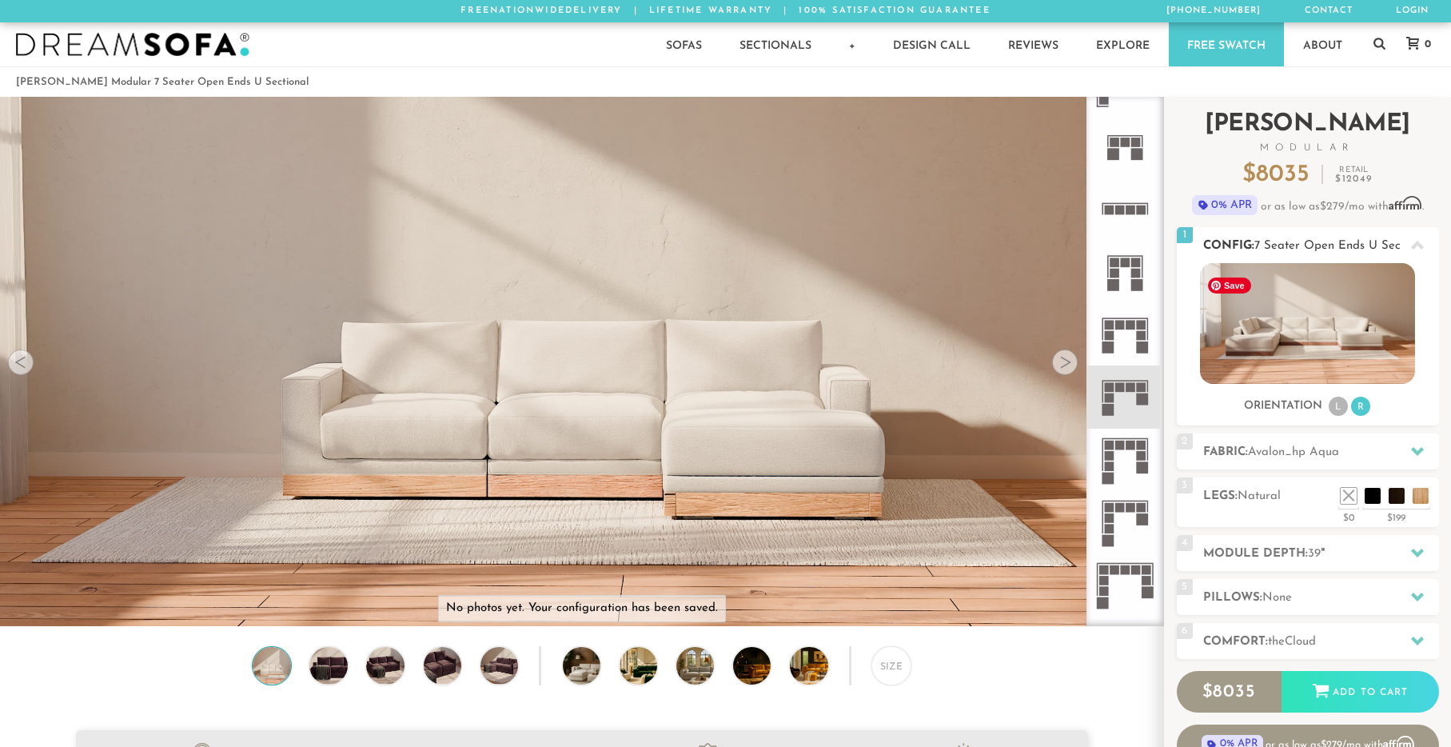
click at [1347, 315] on img at bounding box center [1307, 323] width 215 height 121
click at [1275, 458] on span "Avalon_hp Aqua" at bounding box center [1293, 452] width 91 height 12
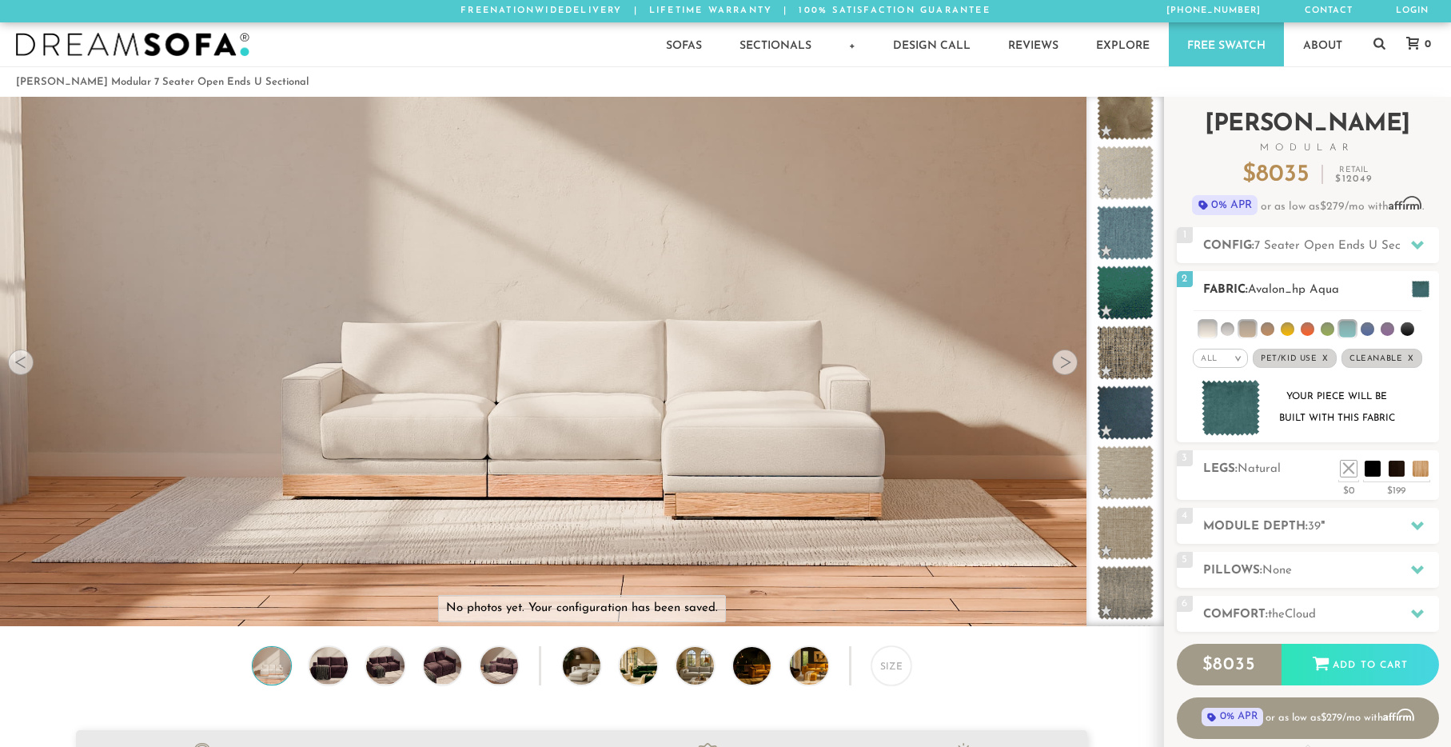
click at [1265, 336] on li at bounding box center [1268, 329] width 14 height 14
click at [1349, 337] on li at bounding box center [1347, 329] width 16 height 16
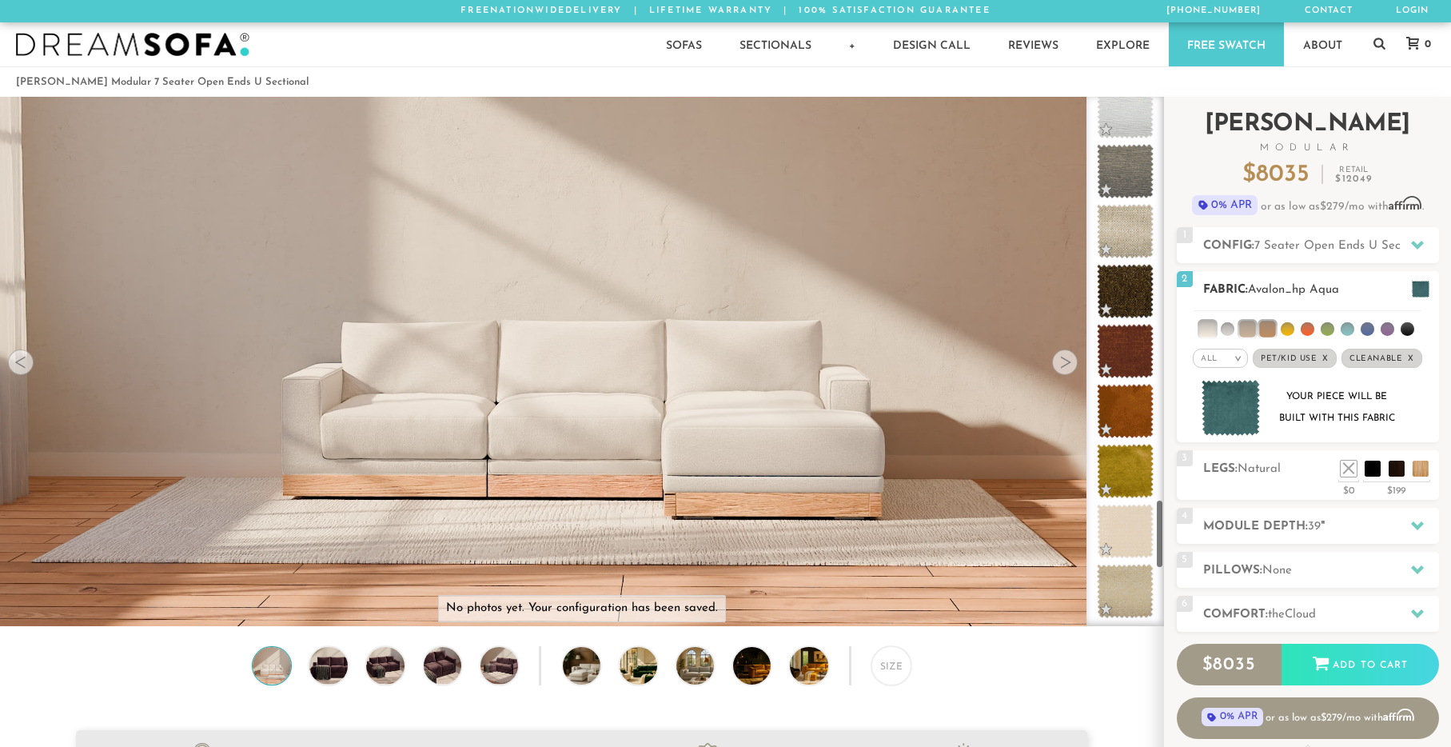
scroll to position [3078, 0]
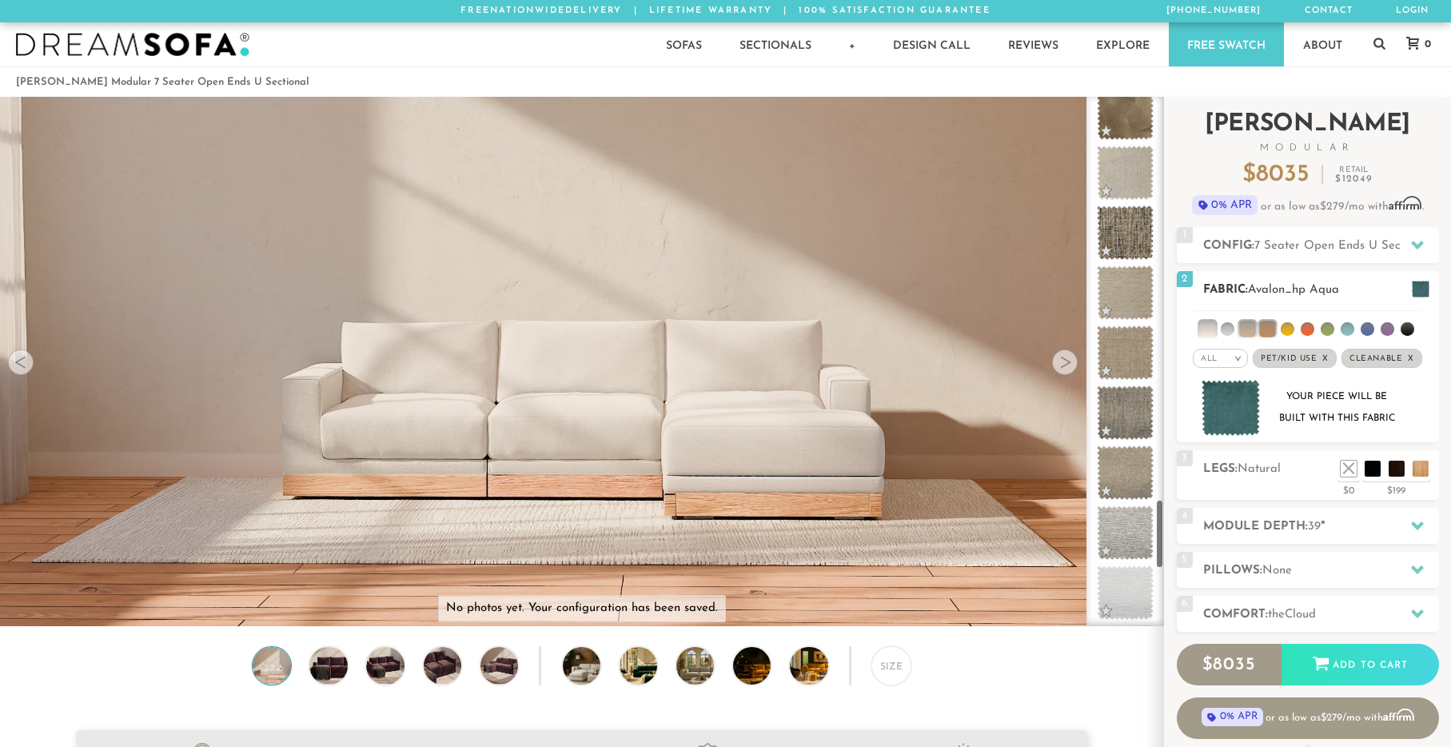
click at [1245, 337] on li at bounding box center [1247, 329] width 16 height 16
click at [1211, 337] on li at bounding box center [1207, 329] width 16 height 16
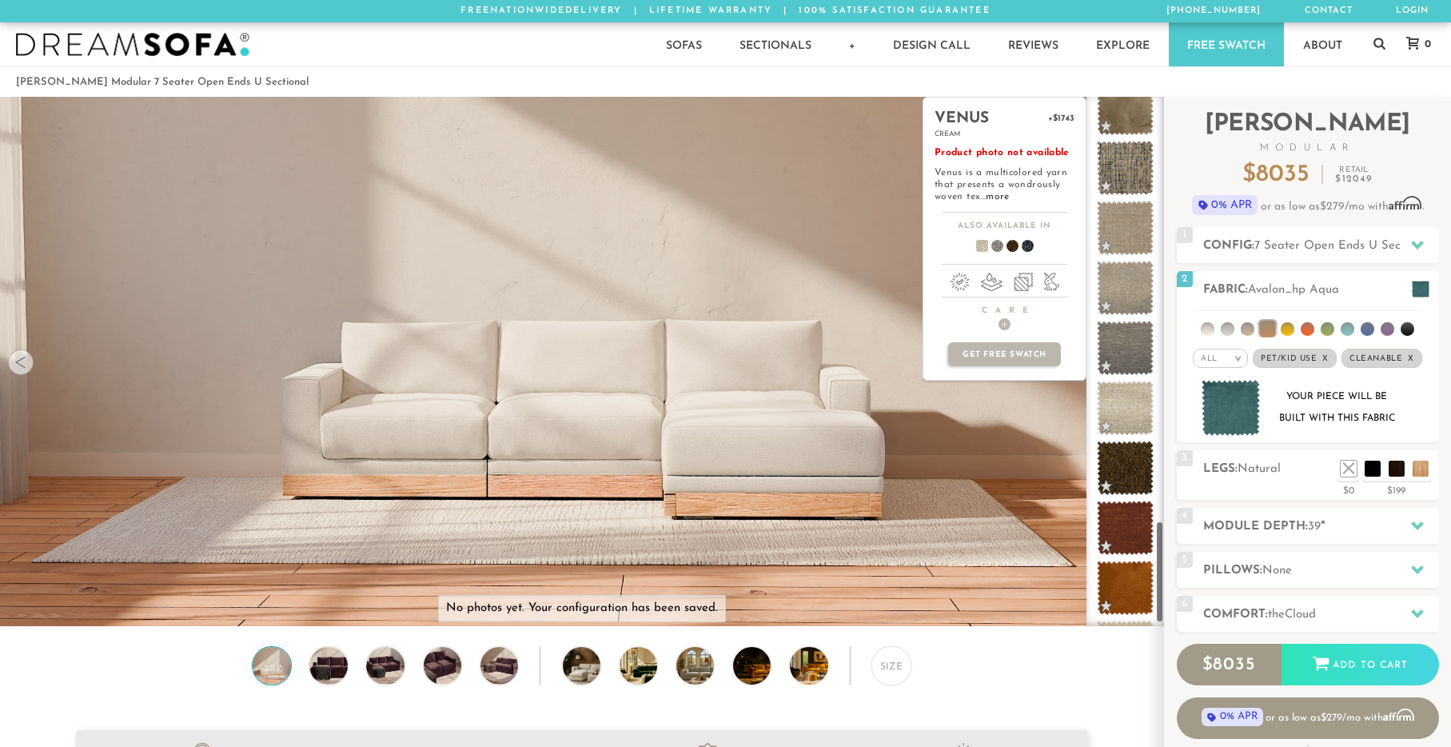
scroll to position [2235, 0]
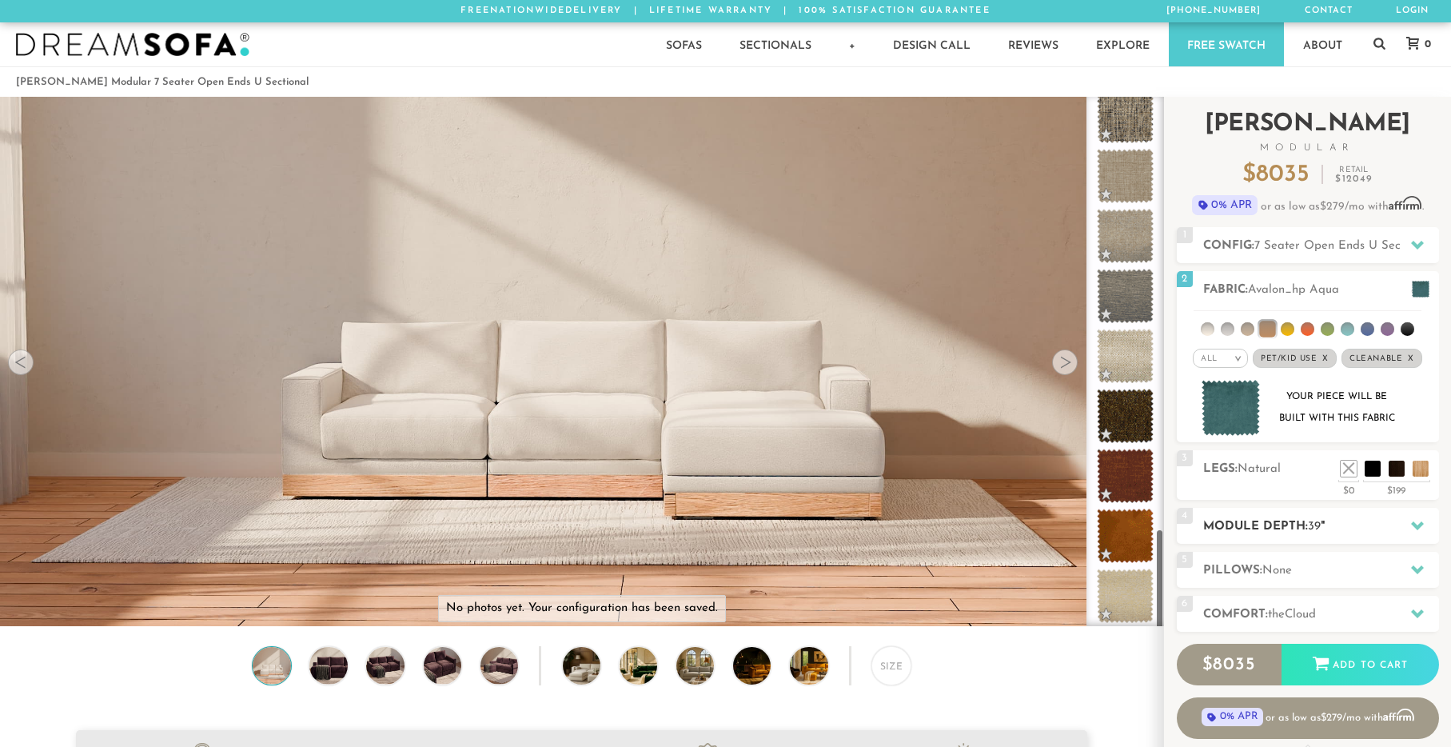
click at [1267, 536] on h2 "Module Depth: 39 "" at bounding box center [1321, 526] width 236 height 18
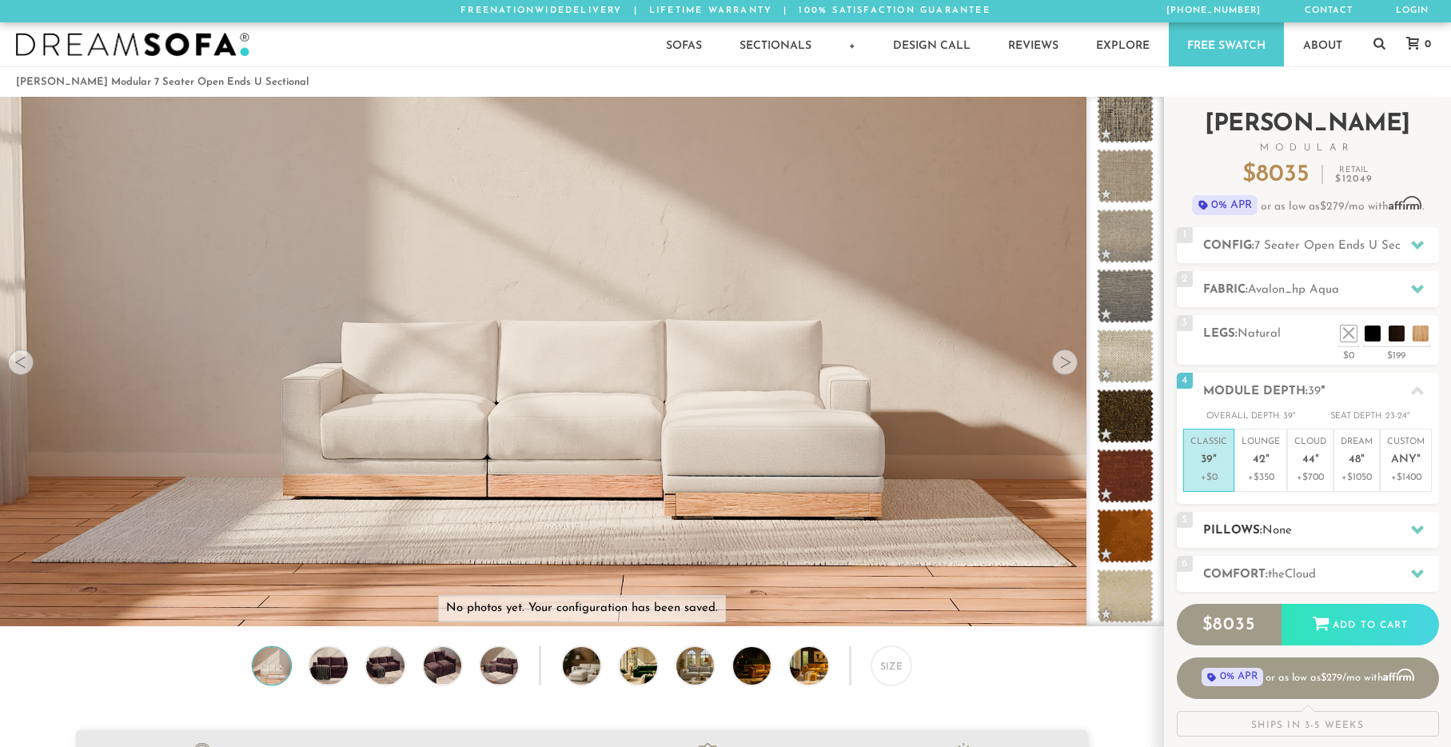
click at [1303, 540] on h2 "Pillows: None" at bounding box center [1321, 530] width 236 height 18
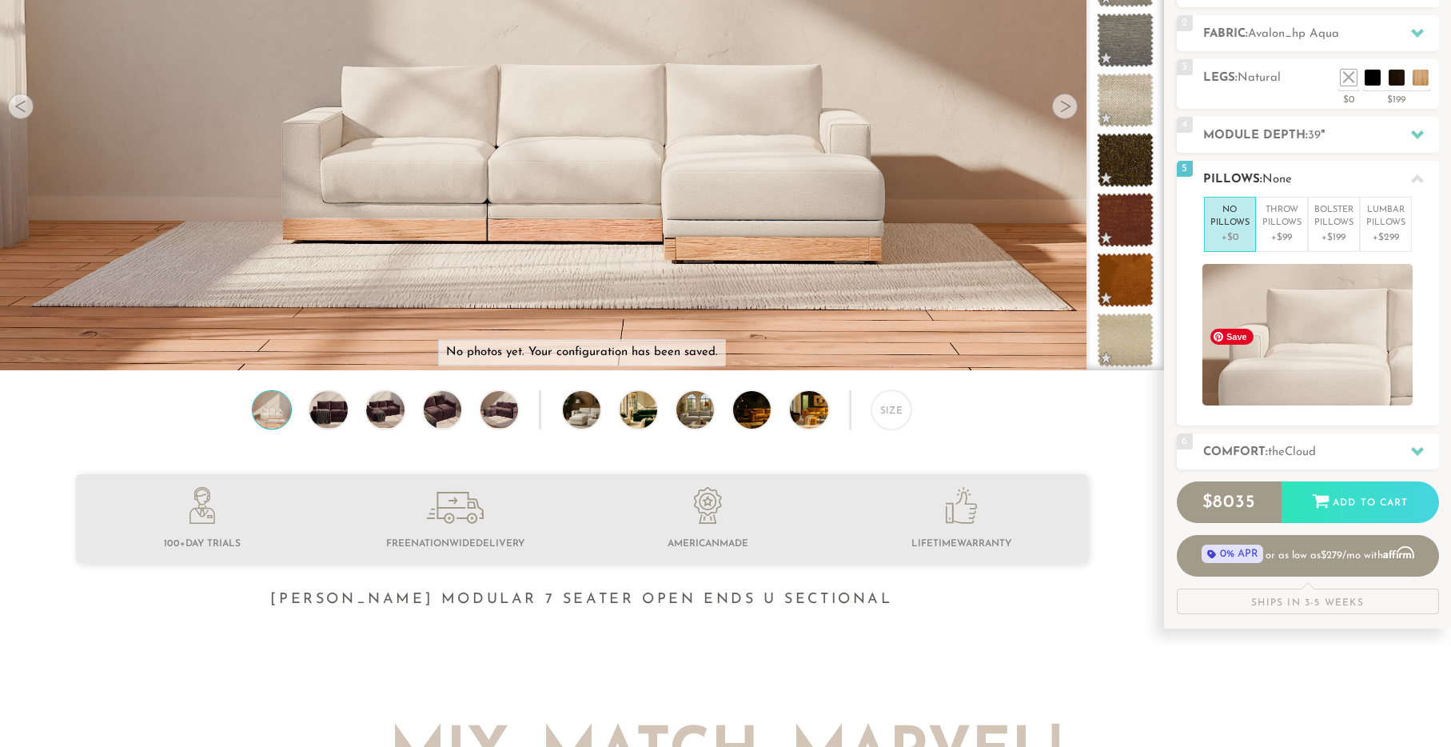
scroll to position [259, 0]
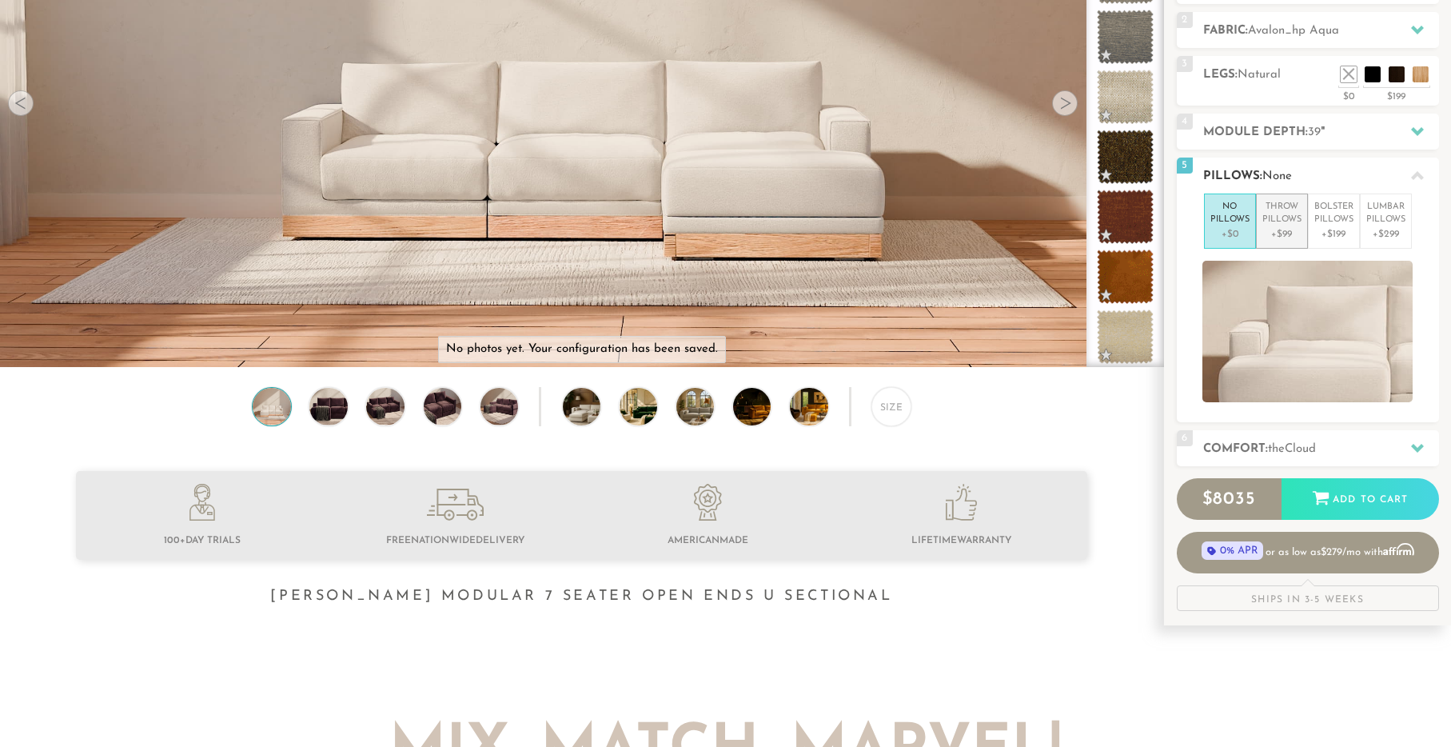
click at [1285, 241] on p "+$99" at bounding box center [1282, 234] width 39 height 14
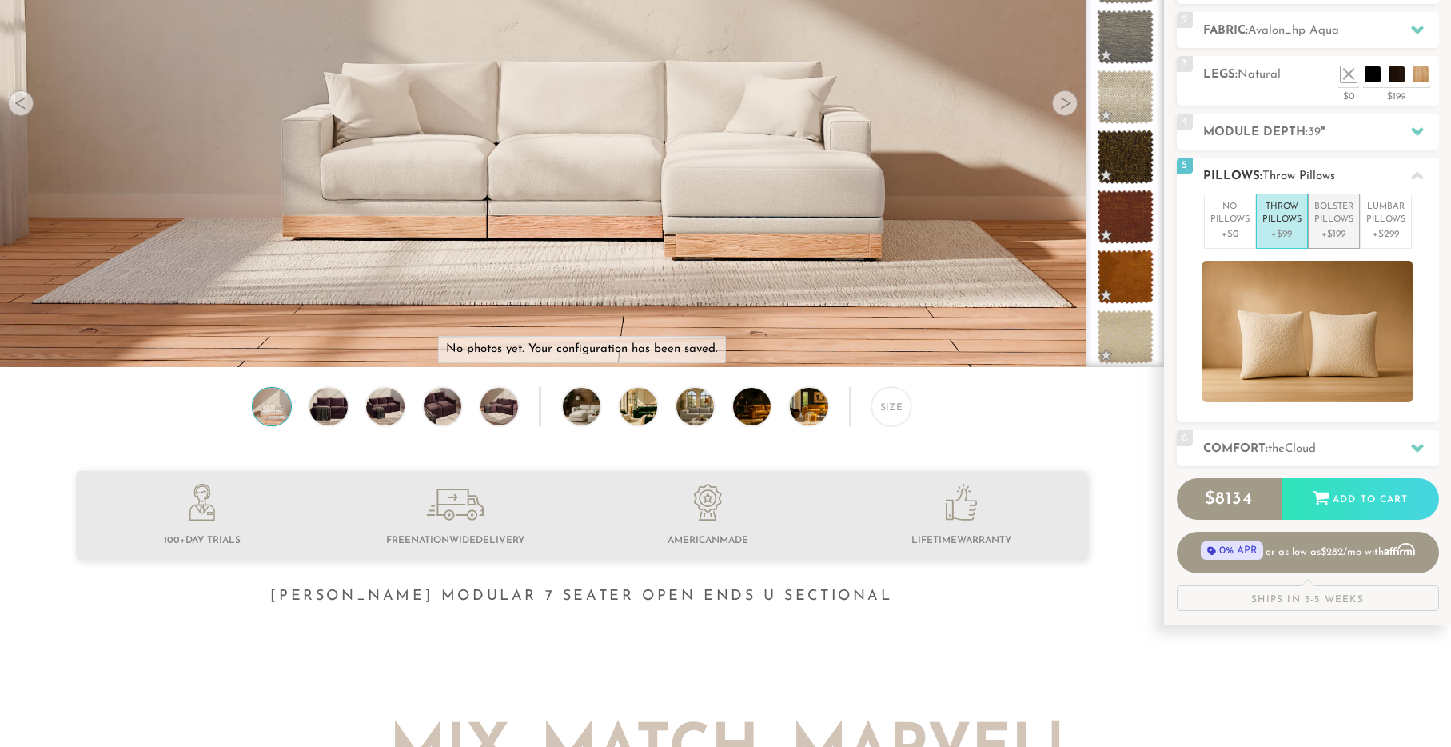
click at [1335, 241] on p "+$199" at bounding box center [1334, 234] width 39 height 14
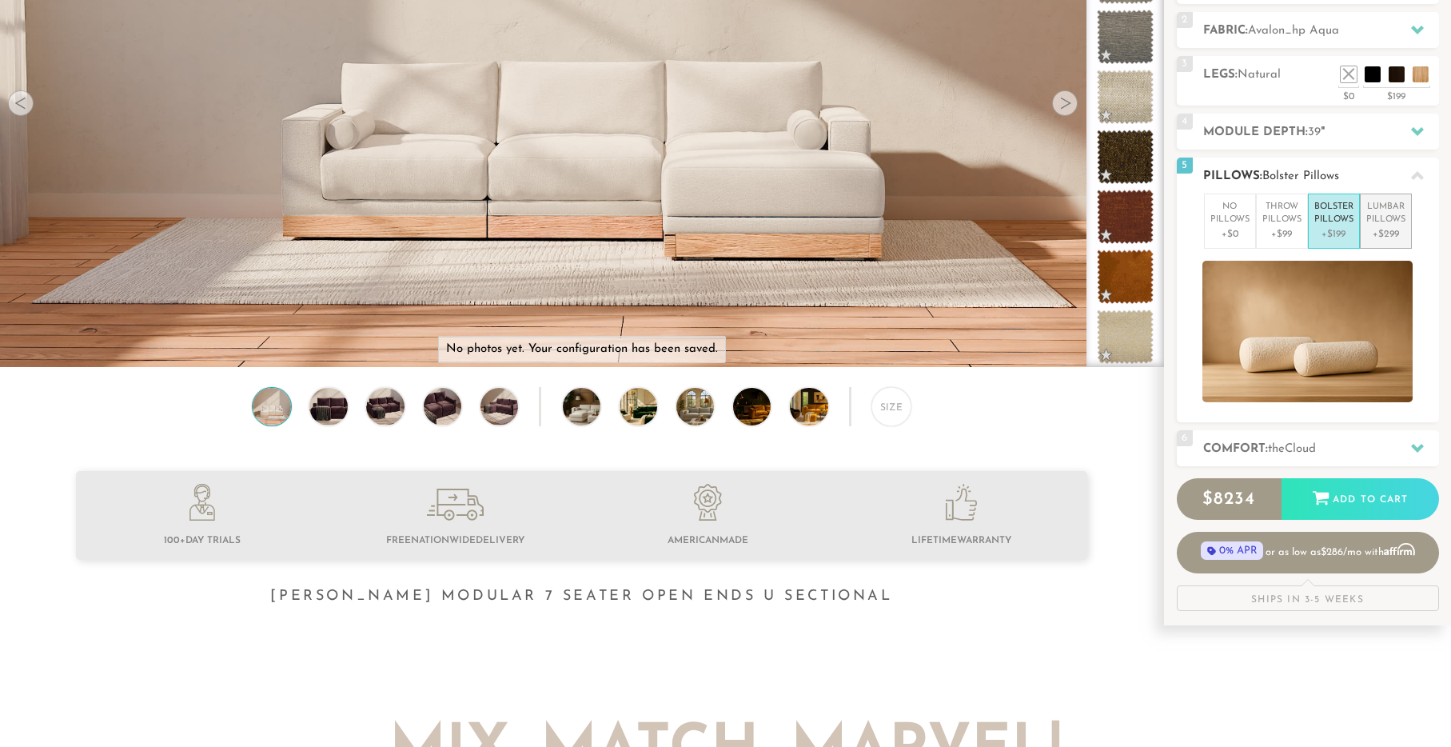
click at [1375, 241] on p "+$299" at bounding box center [1386, 234] width 39 height 14
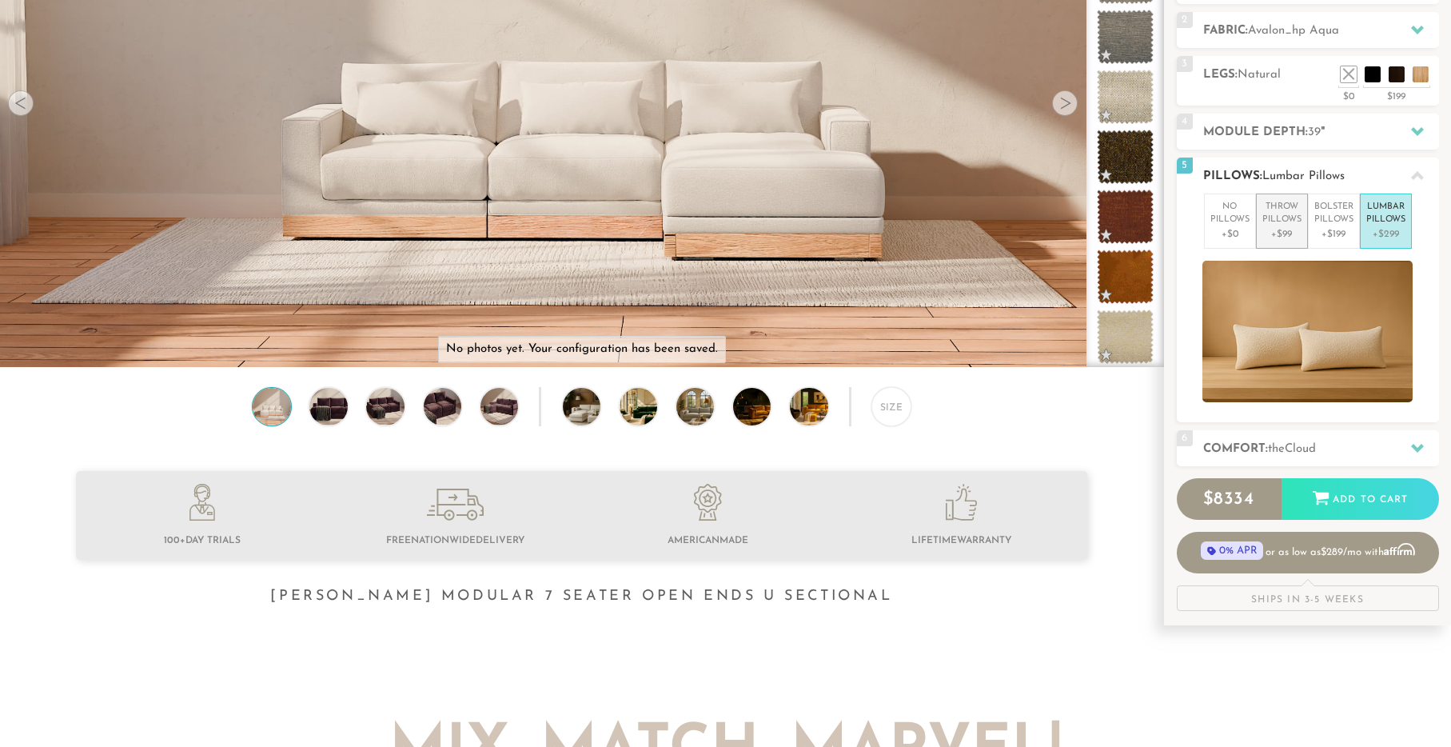
click at [1287, 241] on p "+$99" at bounding box center [1282, 234] width 39 height 14
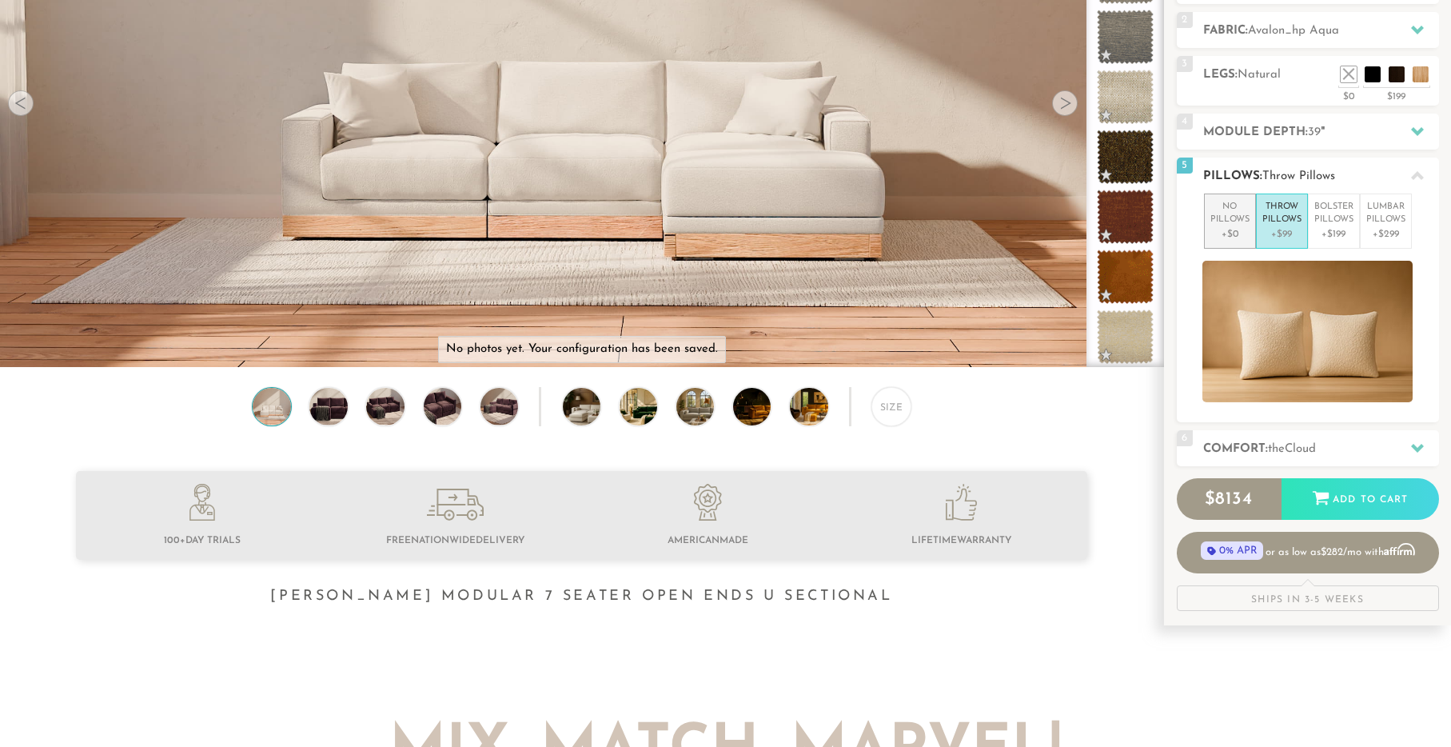
click at [1243, 241] on p "+$0" at bounding box center [1230, 234] width 39 height 14
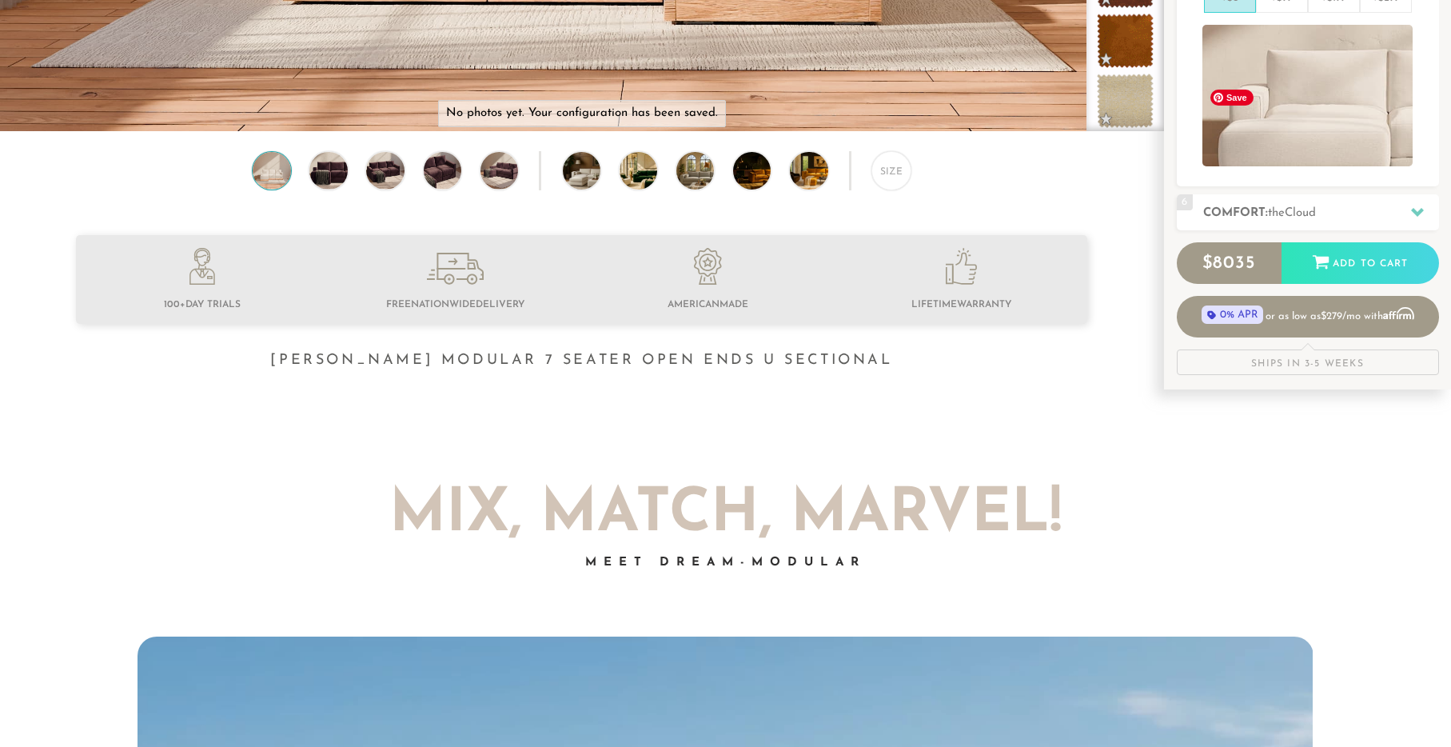
scroll to position [529, 0]
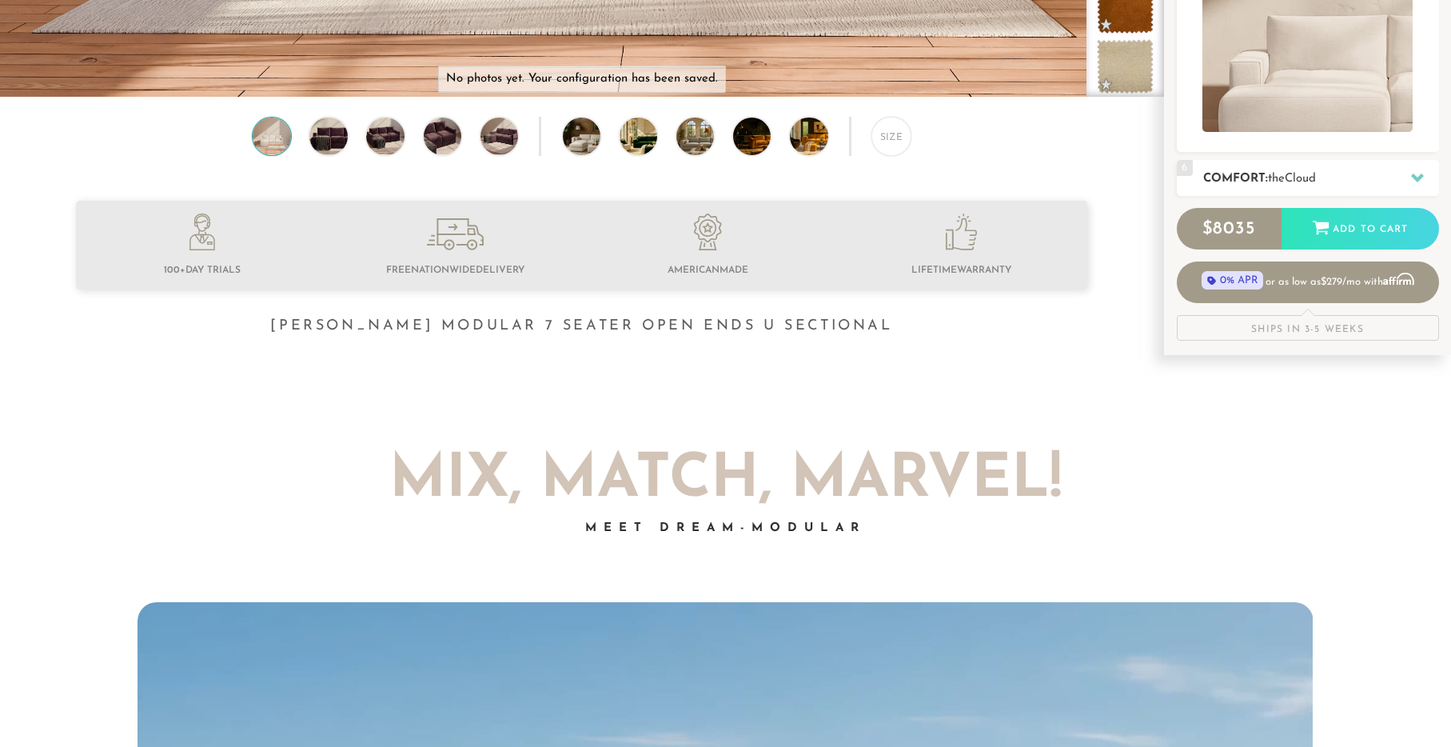
click at [1283, 185] on span "the" at bounding box center [1276, 179] width 17 height 12
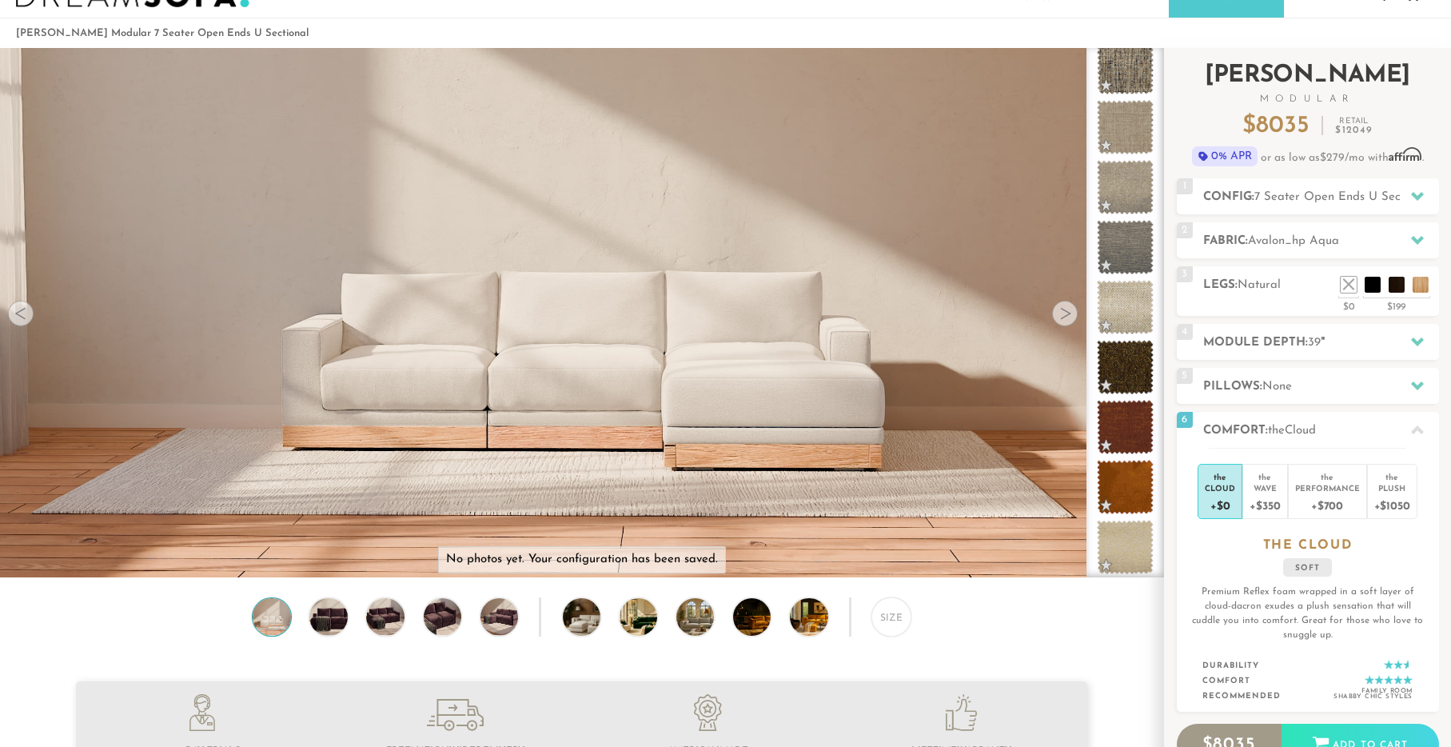
scroll to position [34, 0]
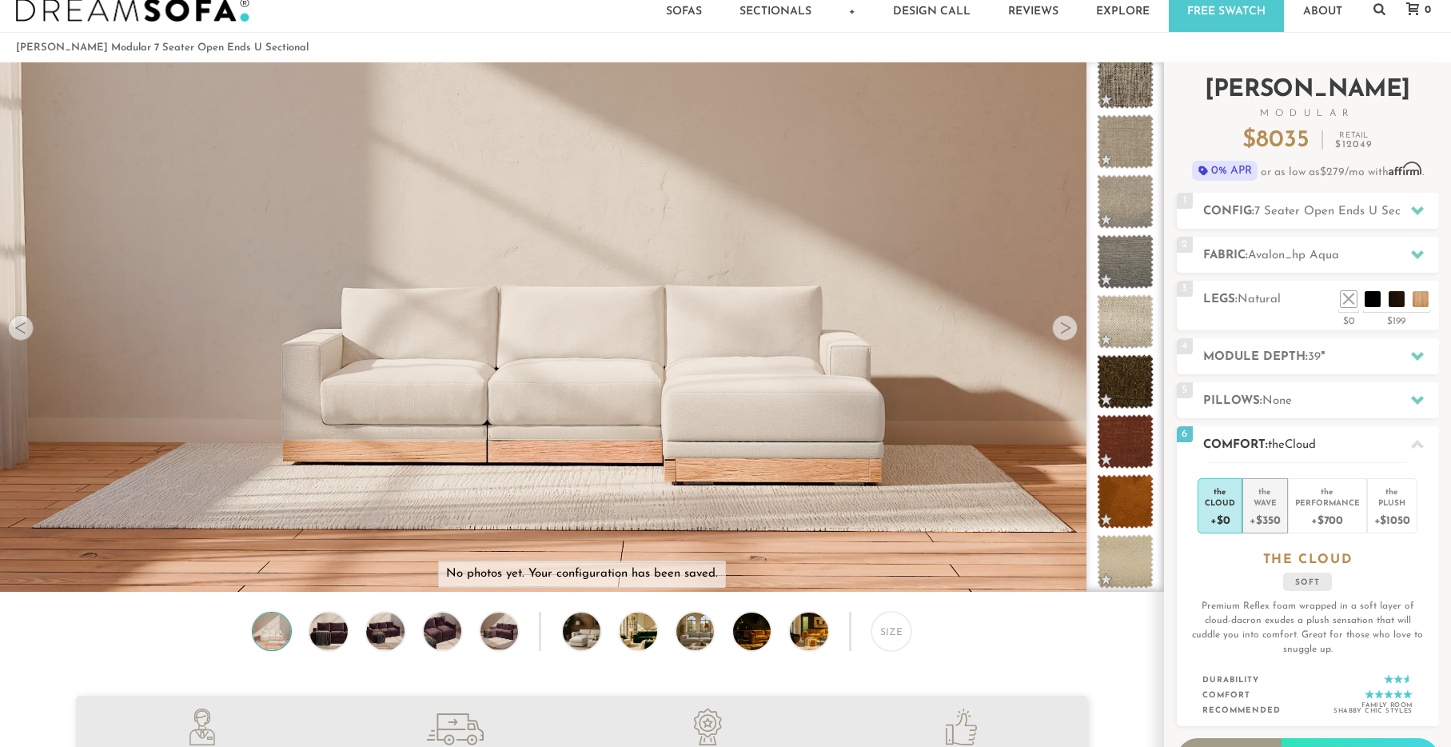
click at [1271, 531] on div "+$350" at bounding box center [1265, 519] width 30 height 23
click at [1315, 508] on div "Performance" at bounding box center [1327, 502] width 65 height 11
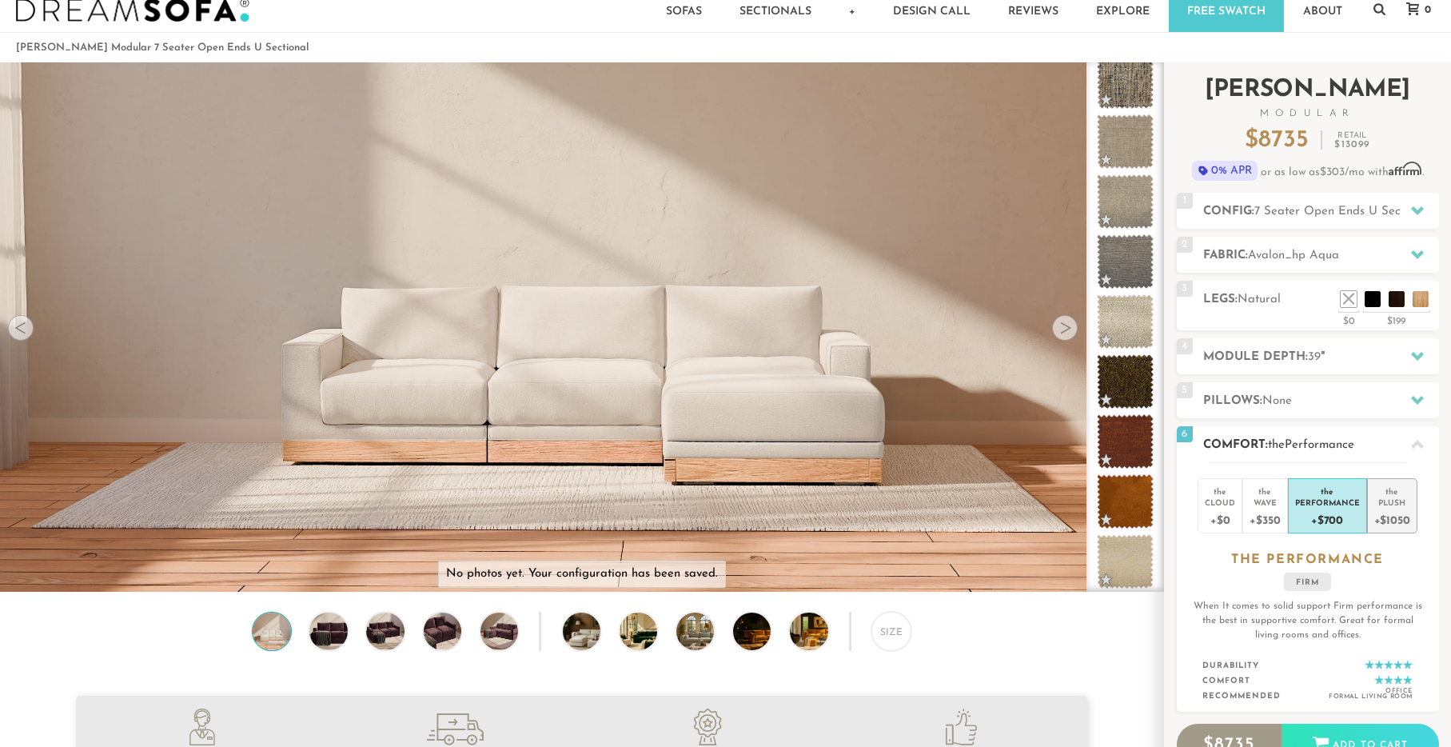
click at [1391, 497] on div "the" at bounding box center [1393, 489] width 36 height 16
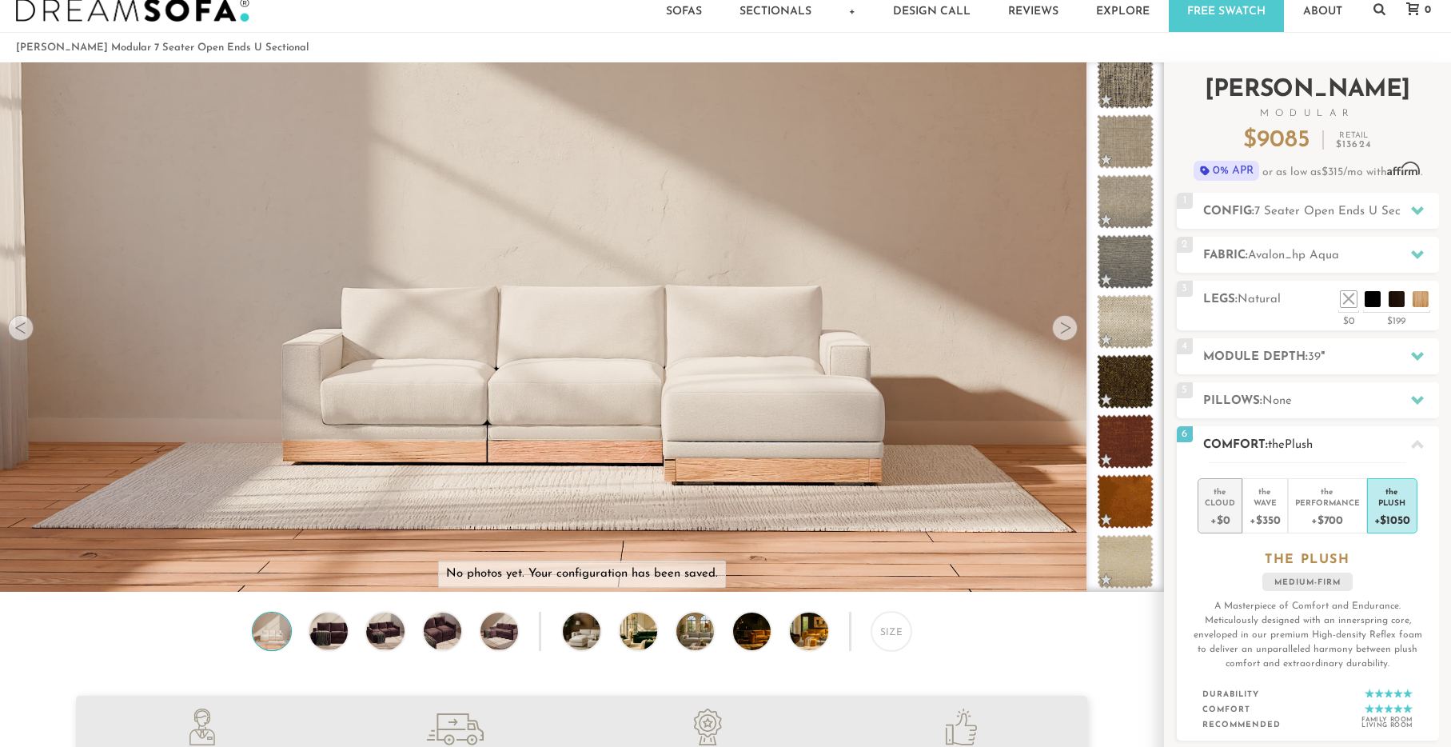
click at [1217, 531] on div "+$0" at bounding box center [1220, 519] width 30 height 23
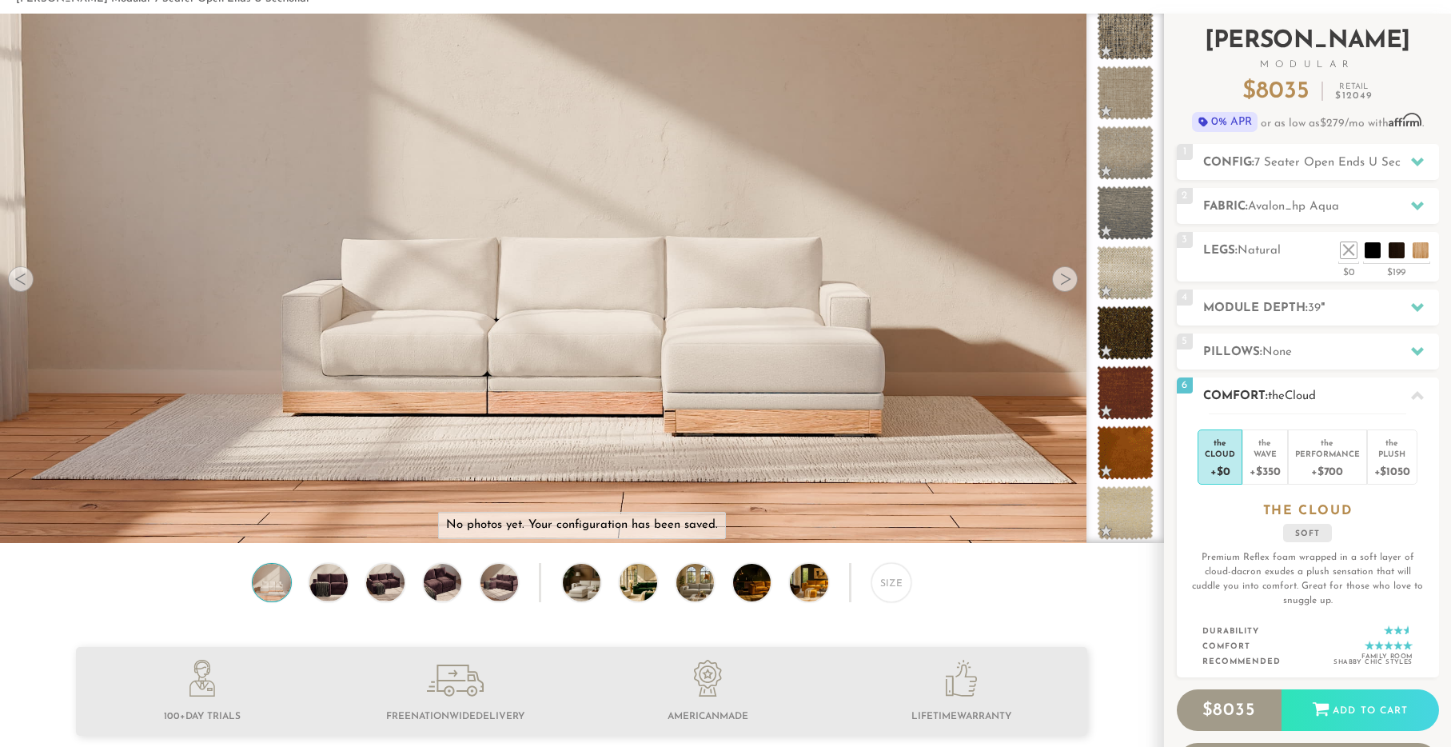
scroll to position [0, 0]
